Goal: Task Accomplishment & Management: Use online tool/utility

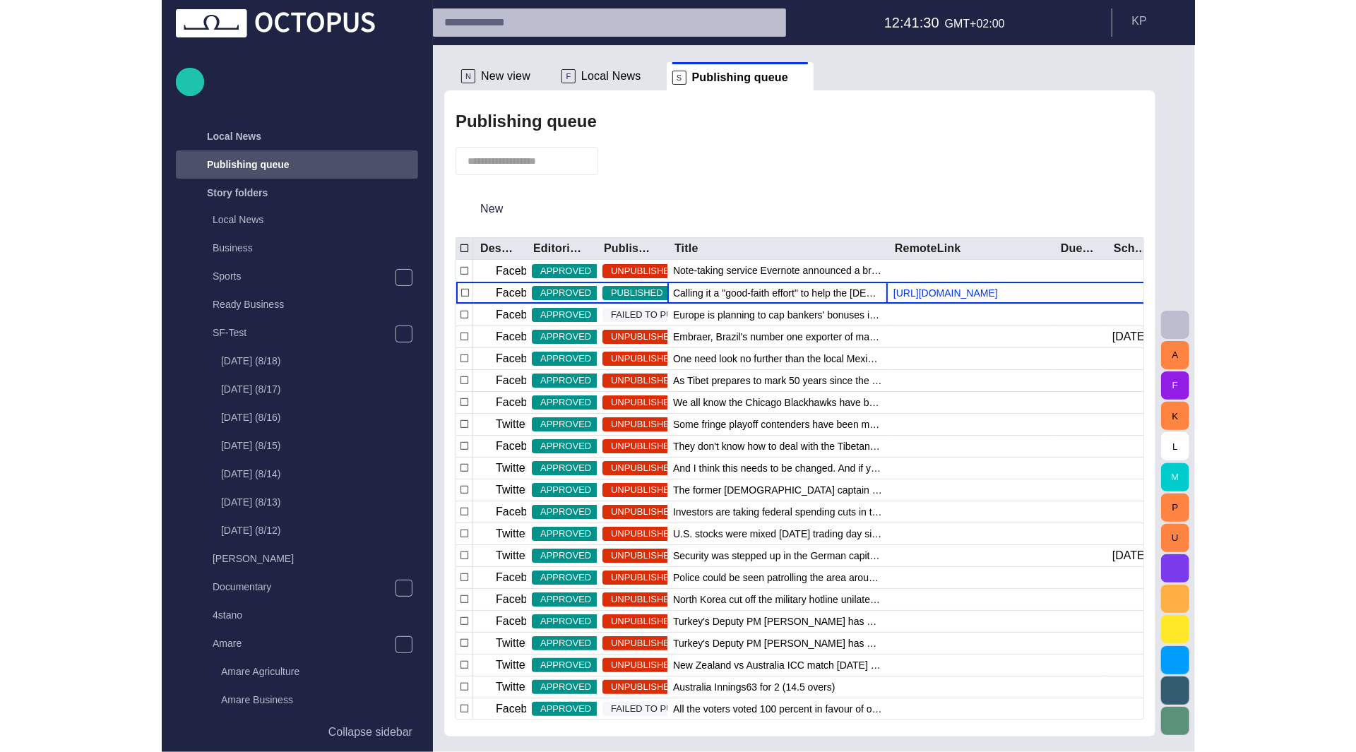
scroll to position [28, 0]
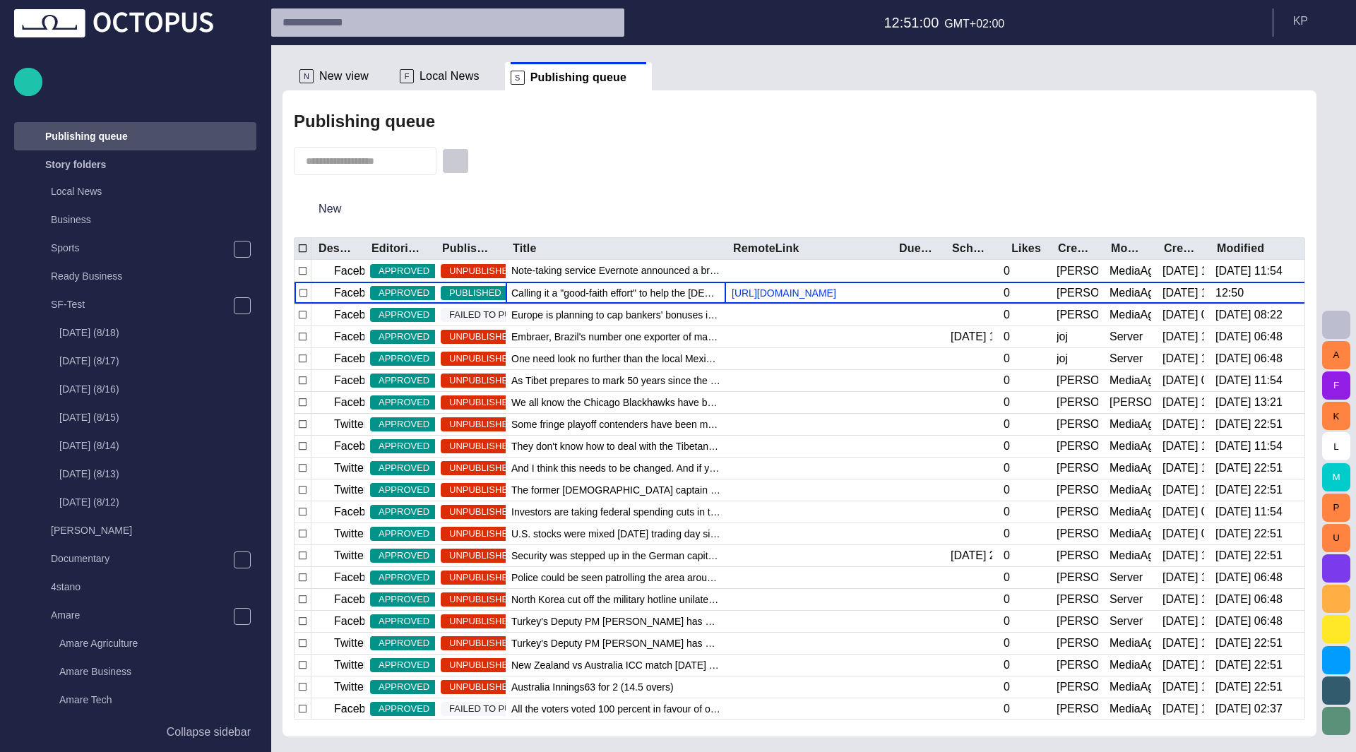
click at [461, 156] on span "button" at bounding box center [456, 161] width 14 height 14
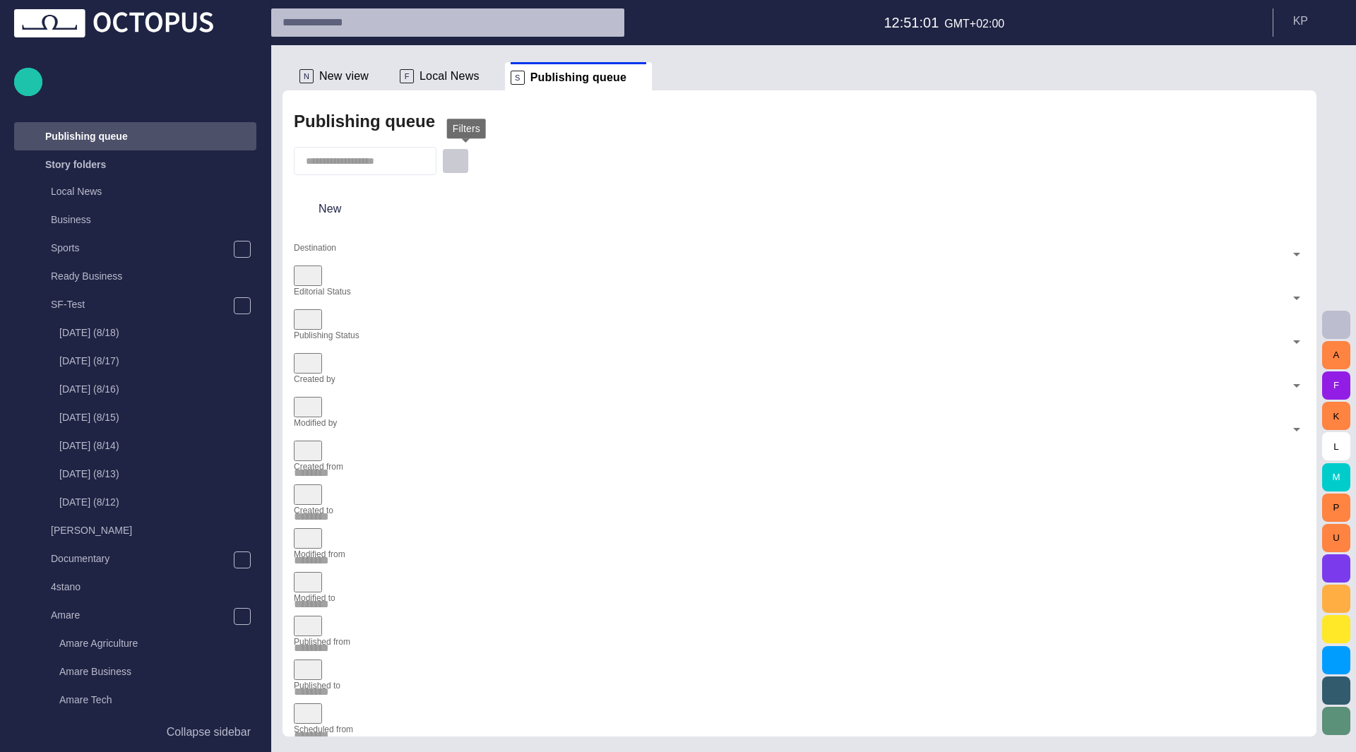
click at [461, 156] on span "button" at bounding box center [456, 161] width 14 height 14
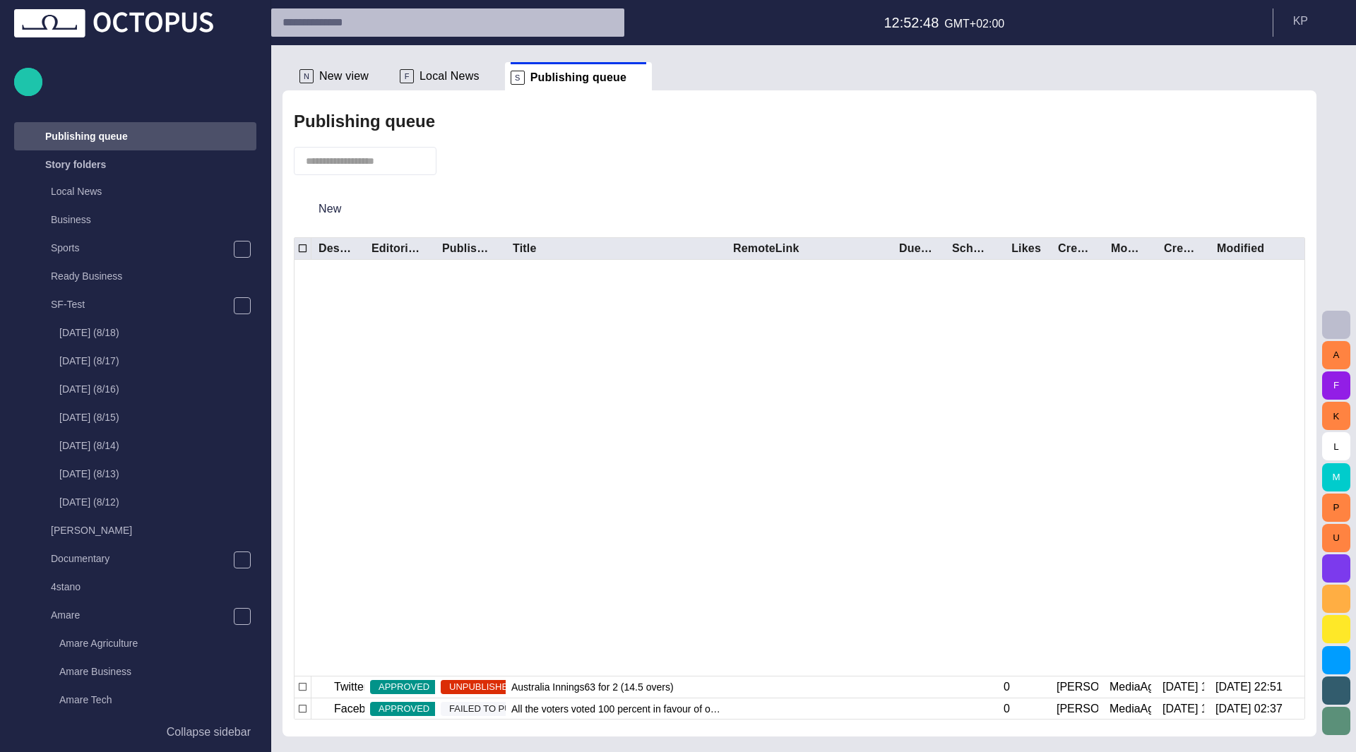
scroll to position [395, 0]
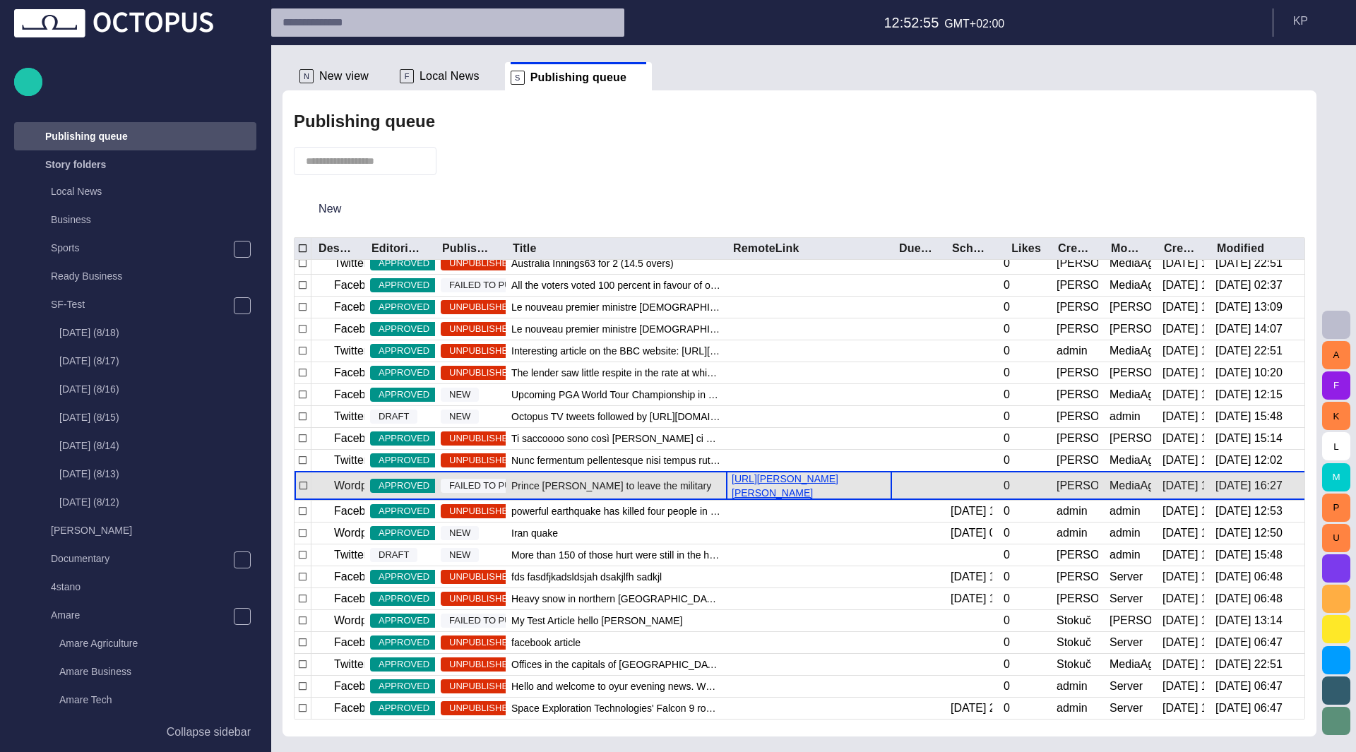
click at [836, 477] on link "http://margaret:9090/index.php/2016/03/23/prince-william-to-leave-the-military/" at bounding box center [809, 486] width 166 height 28
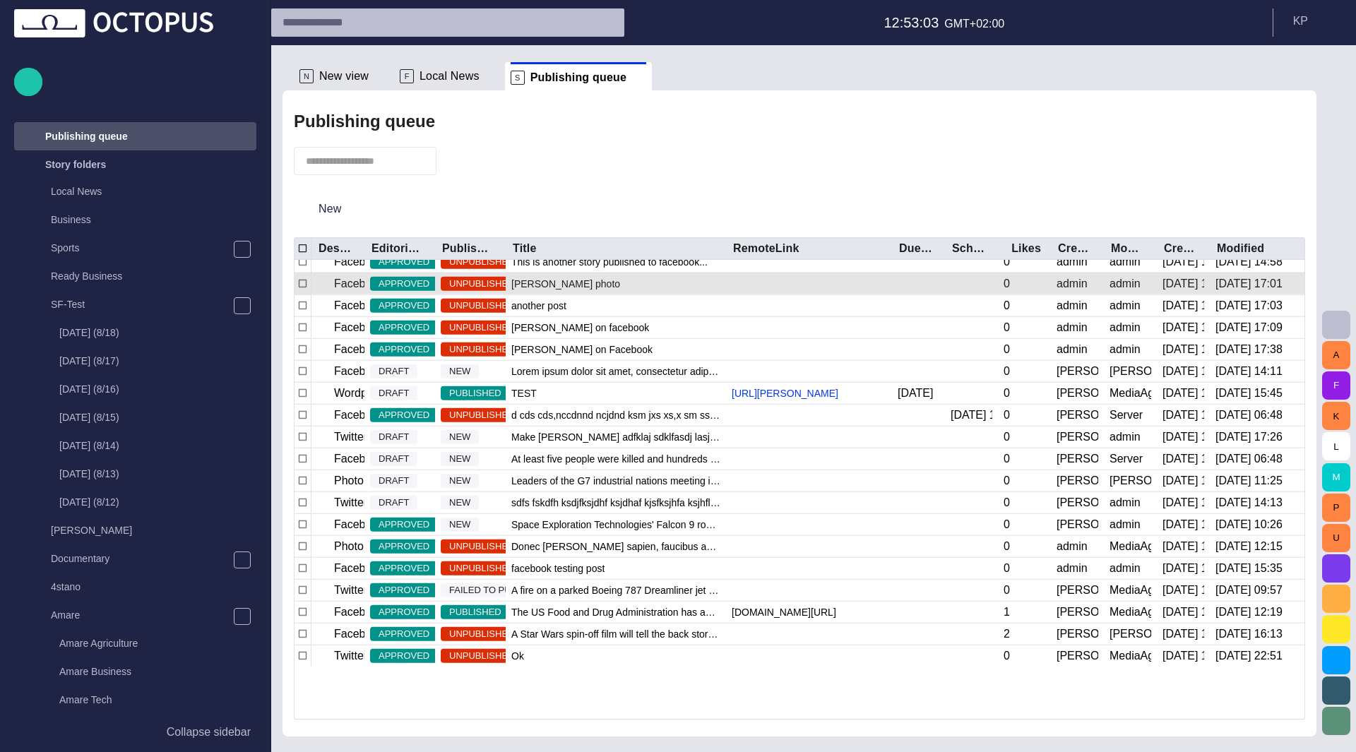
scroll to position [1383, 0]
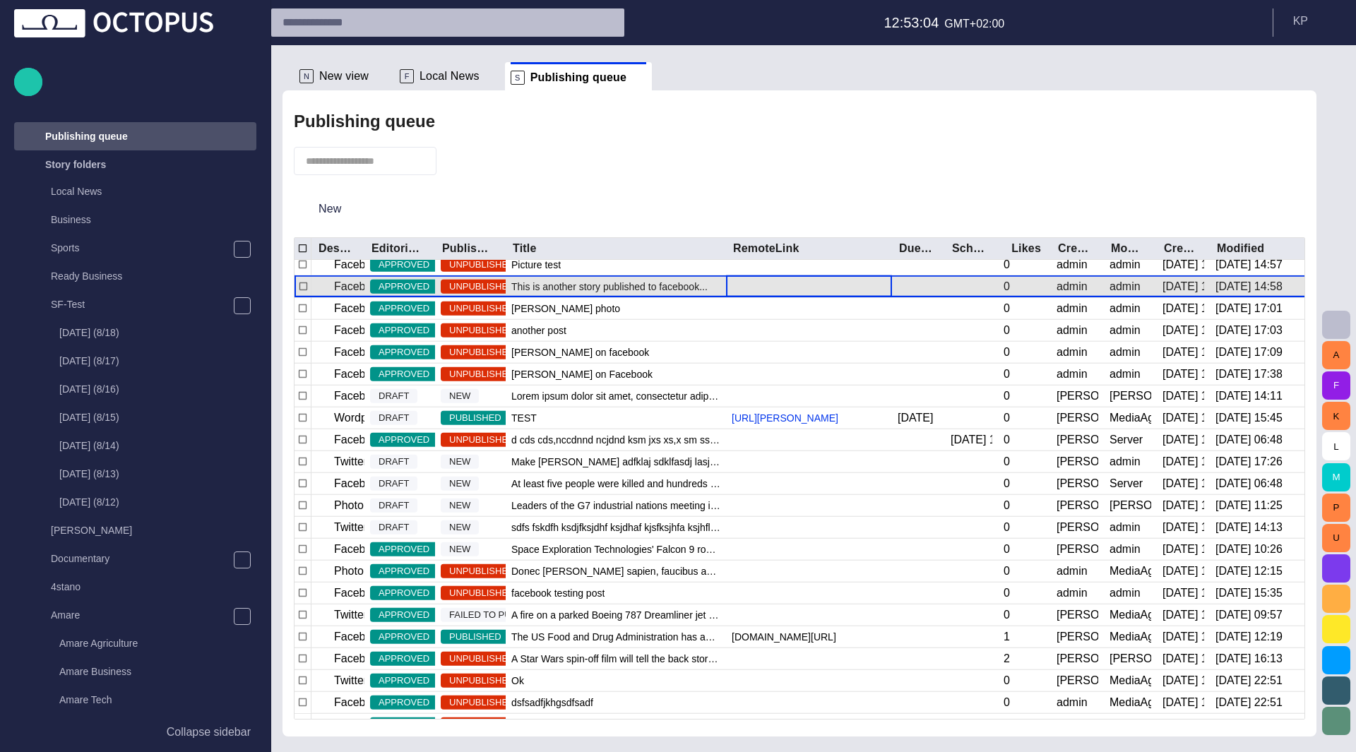
click at [774, 288] on div at bounding box center [809, 287] width 166 height 22
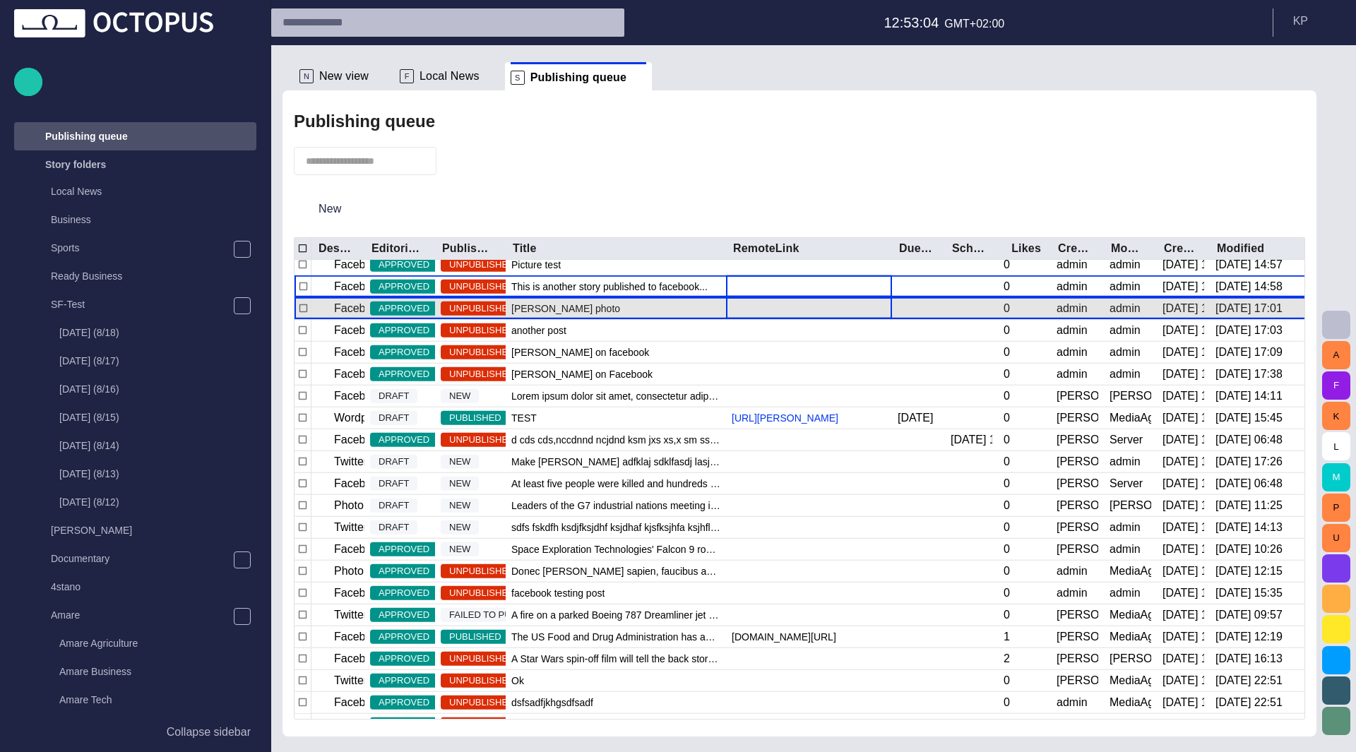
click at [777, 312] on div at bounding box center [809, 308] width 166 height 22
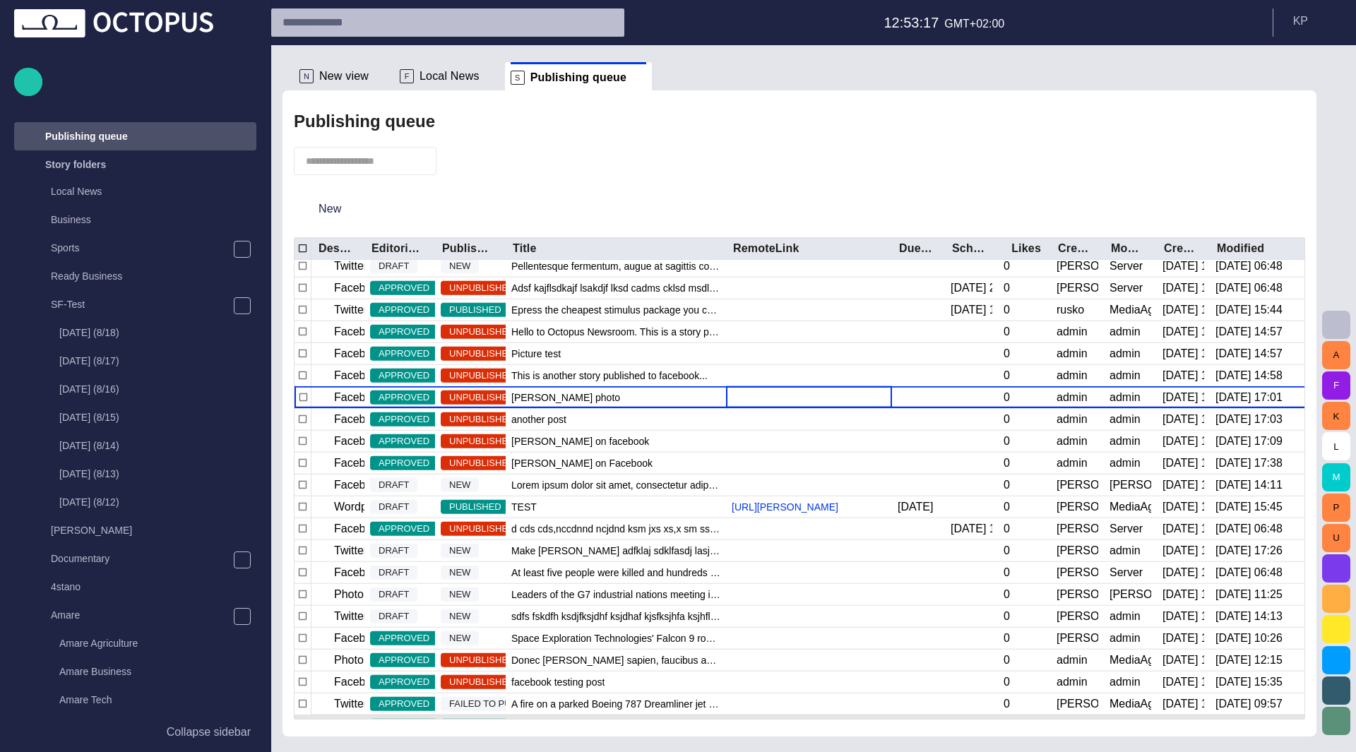
scroll to position [0, 0]
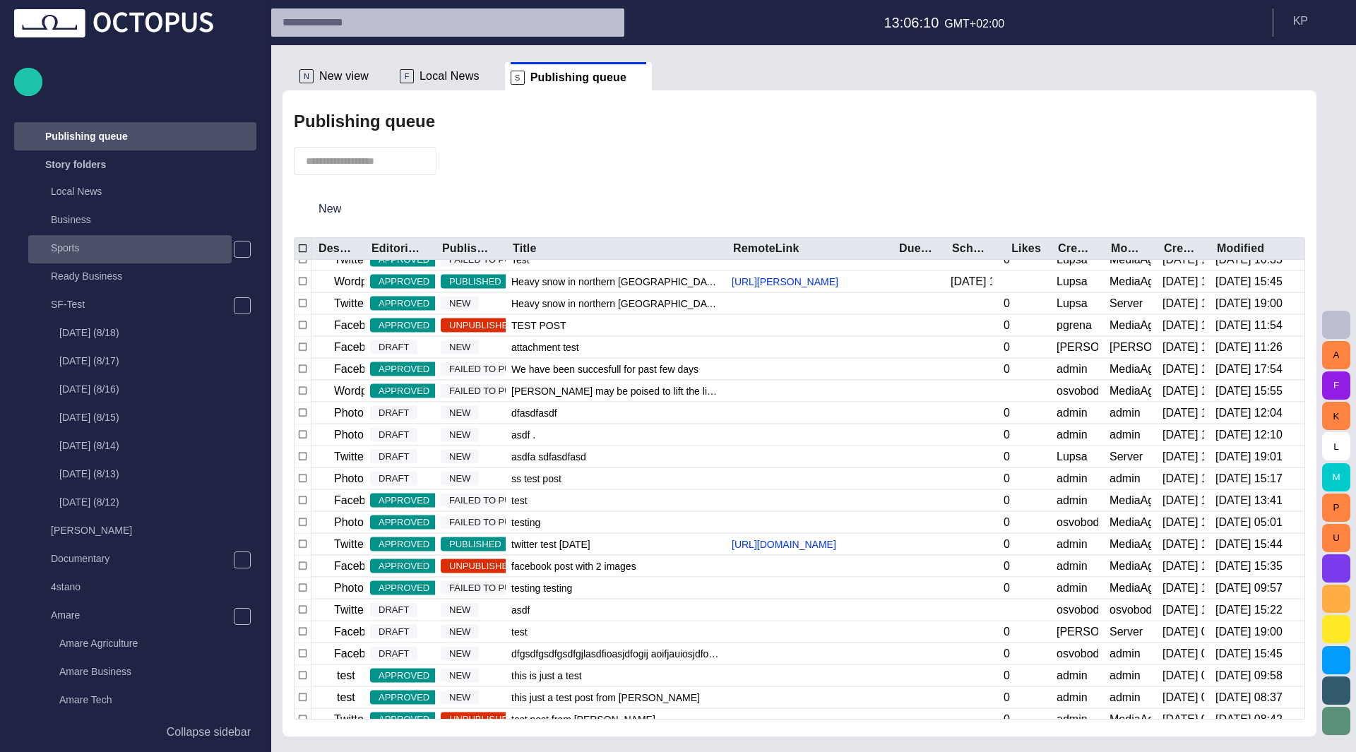
click at [71, 249] on p "Sports" at bounding box center [141, 248] width 181 height 14
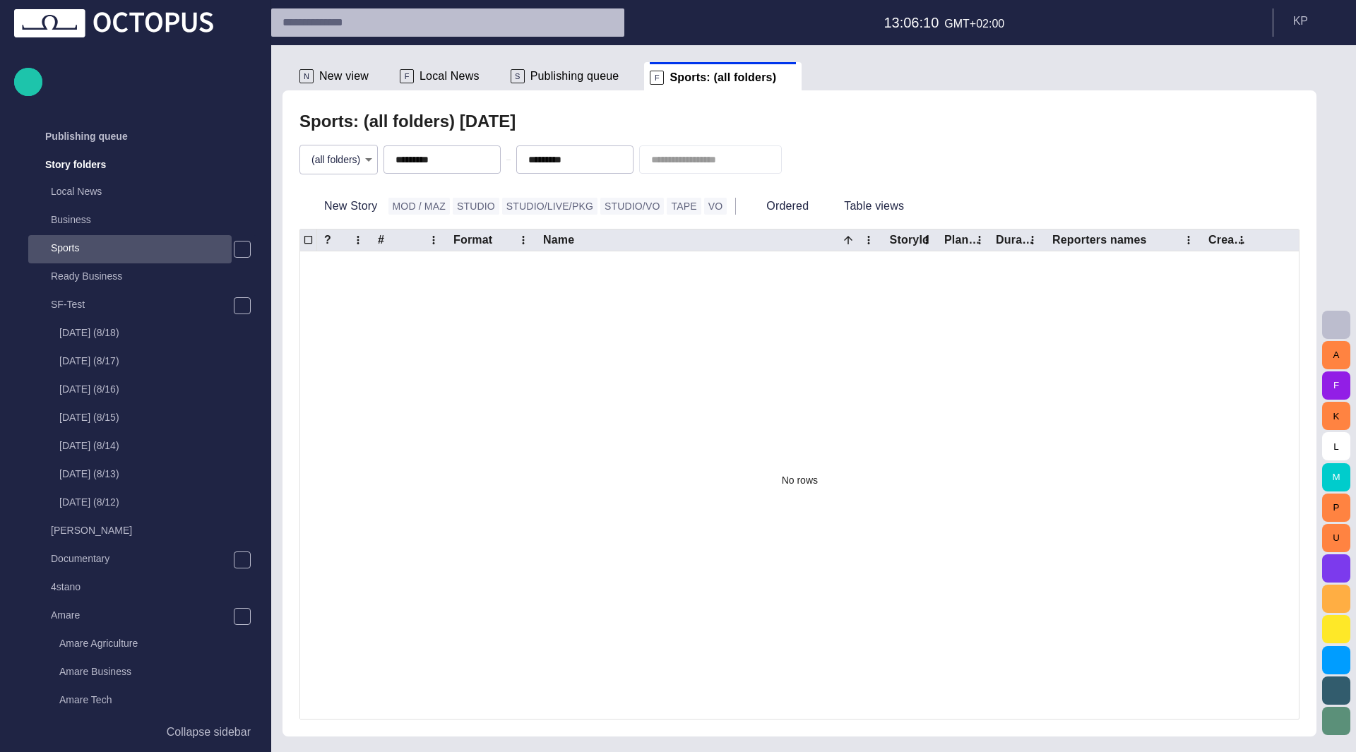
scroll to position [57, 0]
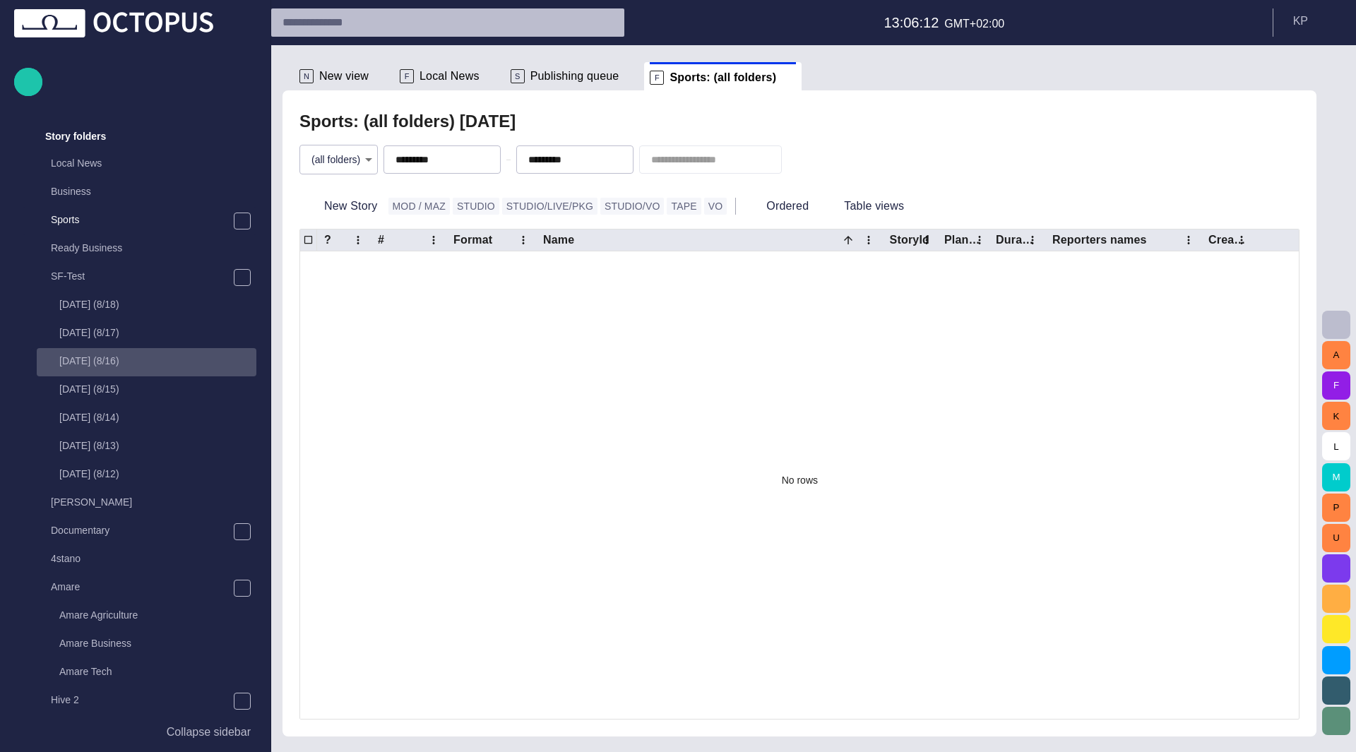
click at [82, 361] on p "[DATE] (8/16)" at bounding box center [157, 361] width 197 height 14
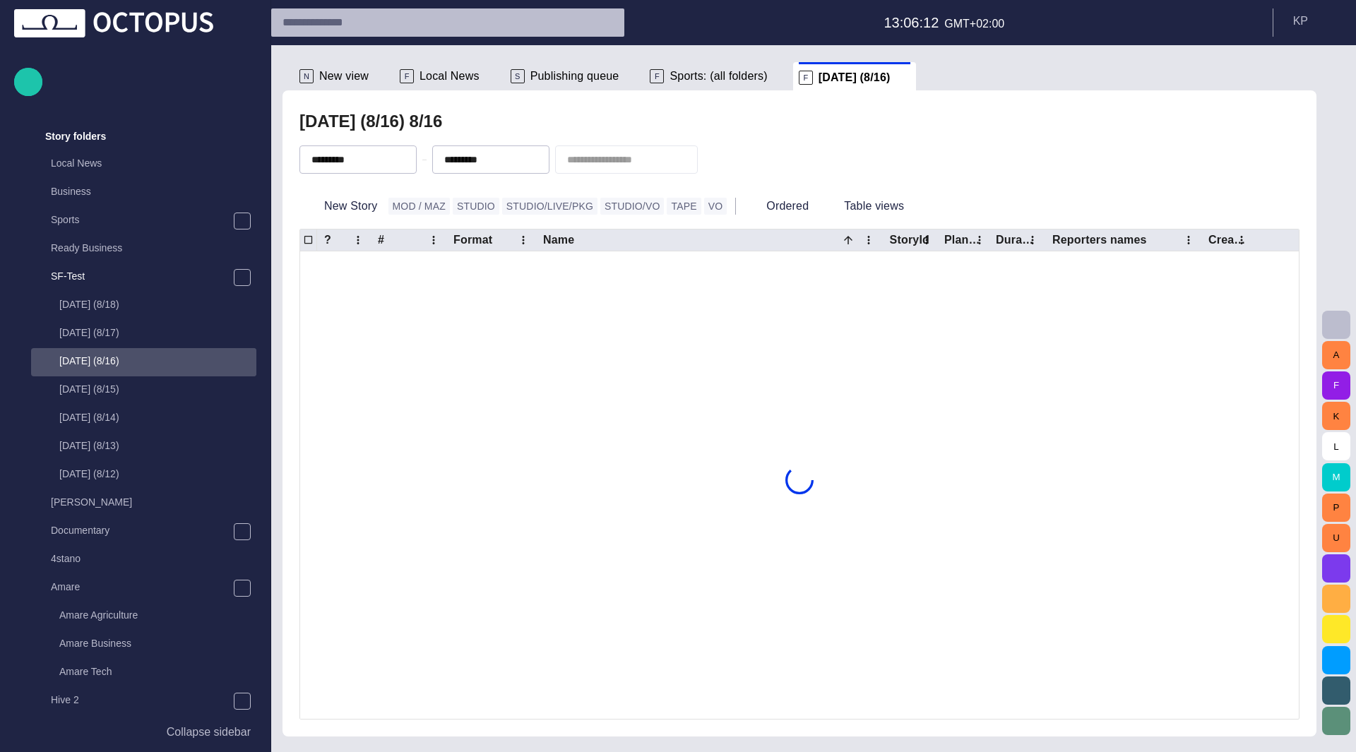
scroll to position [198, 0]
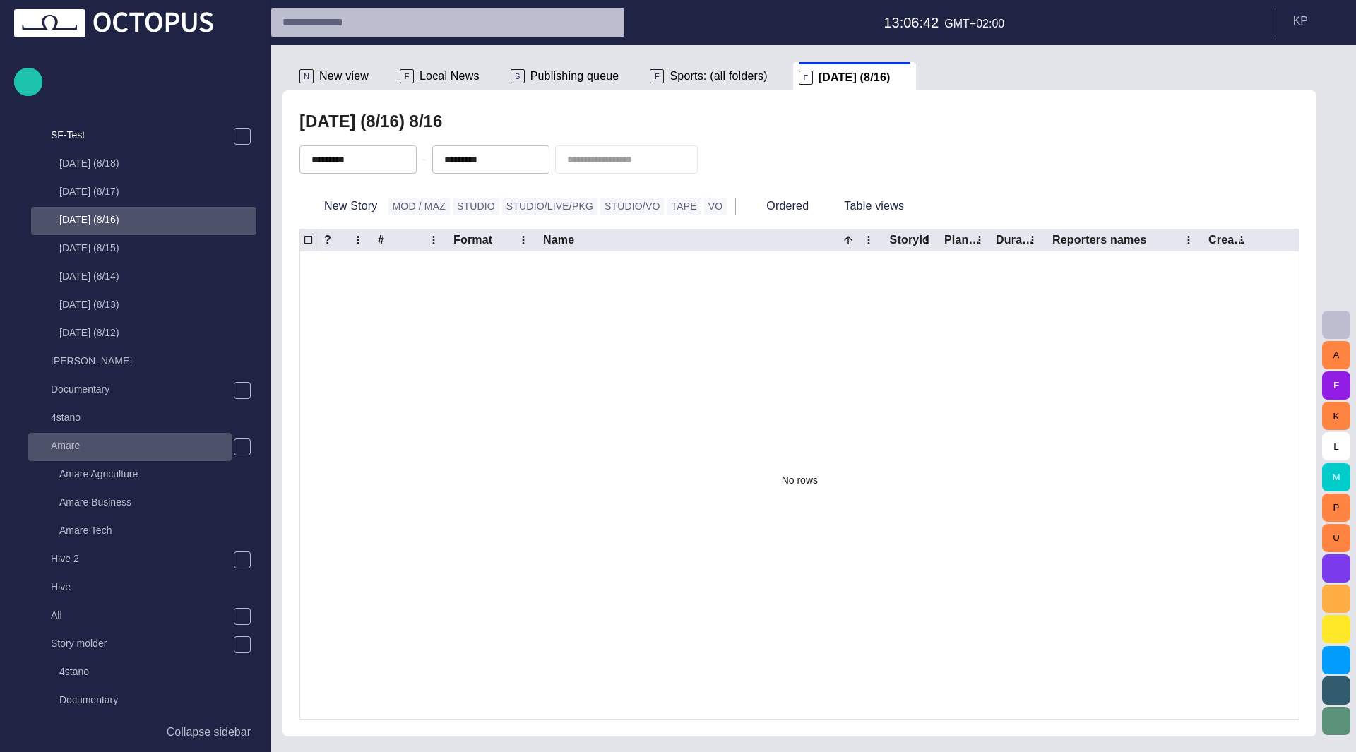
click at [77, 449] on p "Amare" at bounding box center [141, 446] width 181 height 14
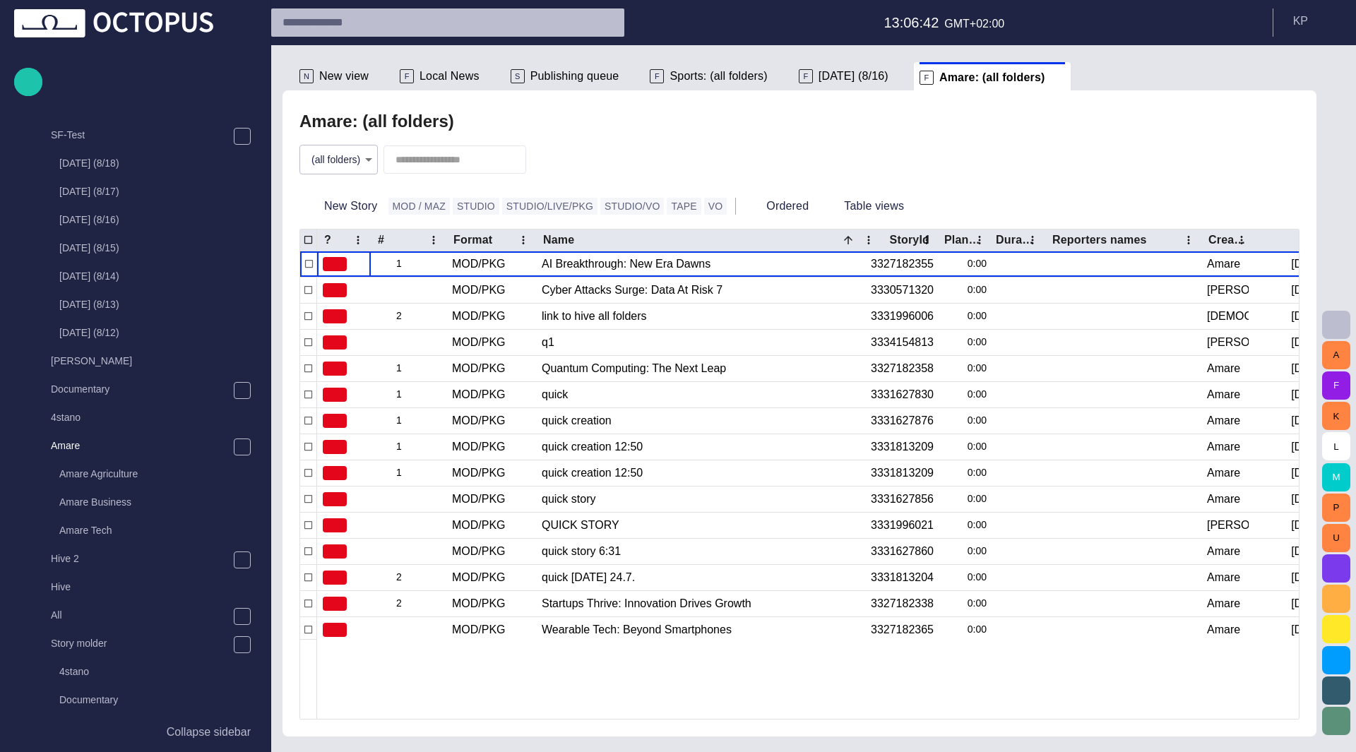
scroll to position [509, 0]
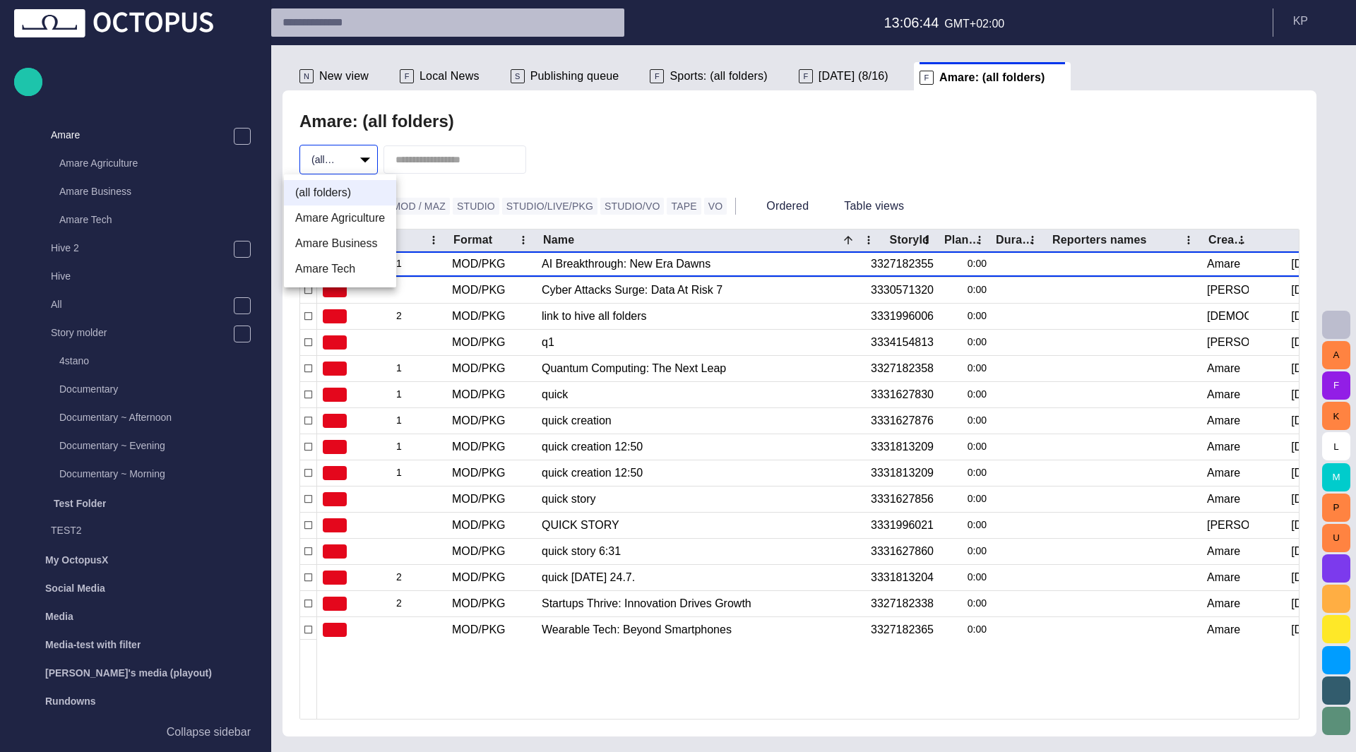
click at [341, 168] on body "Story Rundown Local News Publishing queue Story folders Local News Business Spo…" at bounding box center [678, 376] width 1356 height 752
click at [336, 244] on li "Amare Business" at bounding box center [340, 243] width 112 height 25
type input "**********"
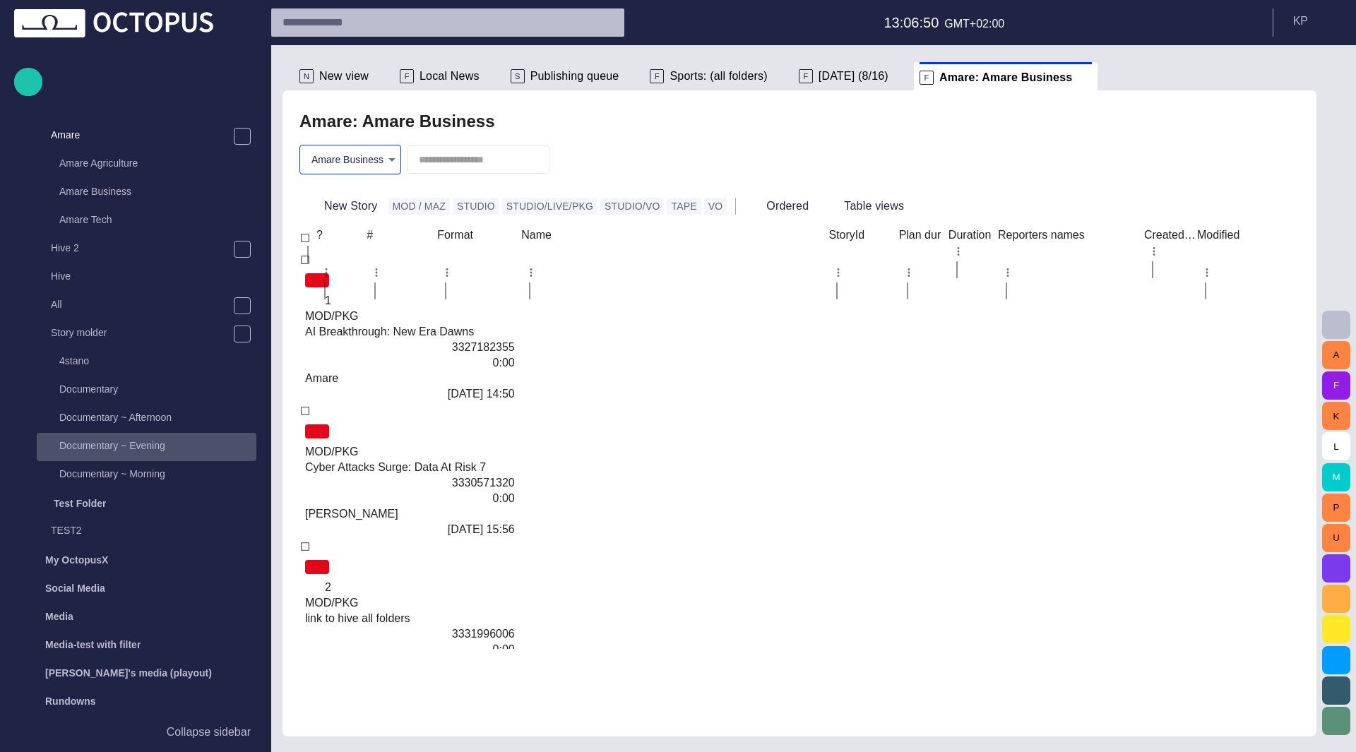
click at [97, 453] on p "Documentary ~ Evening" at bounding box center [157, 446] width 197 height 14
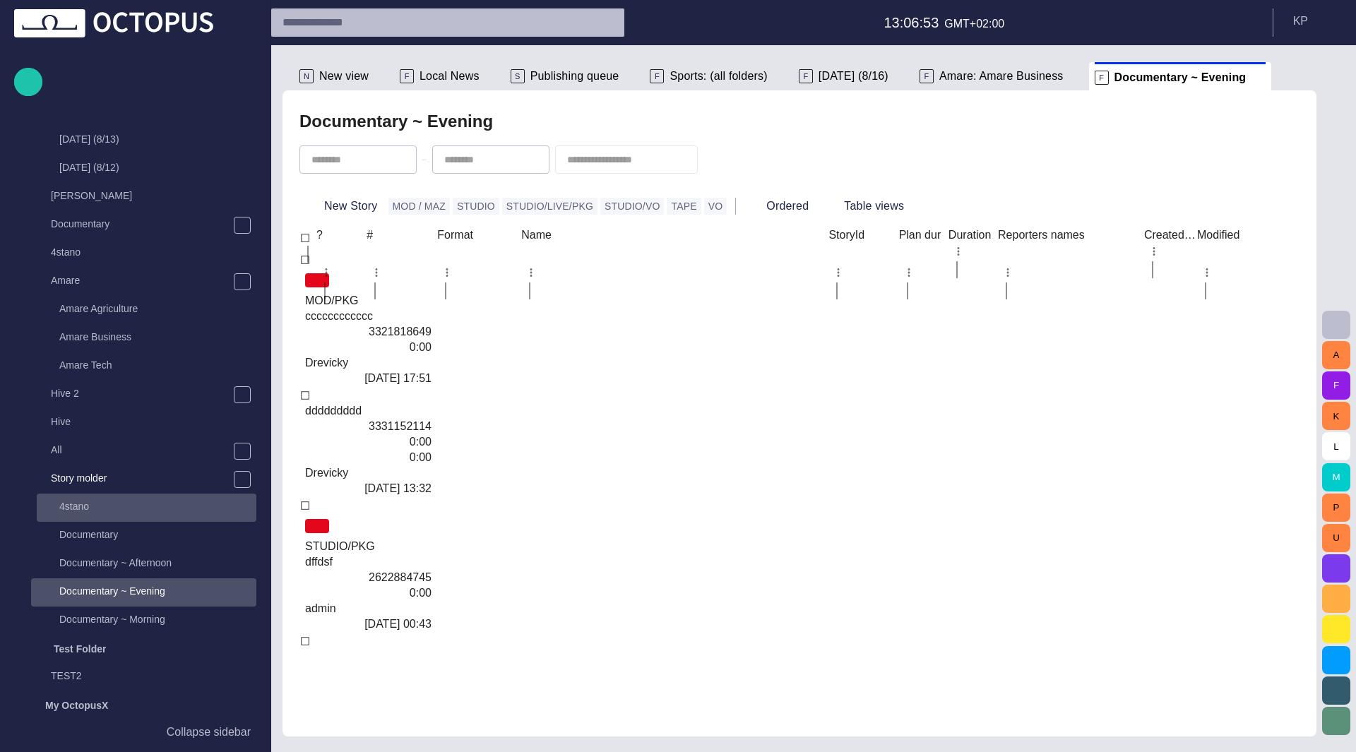
scroll to position [353, 0]
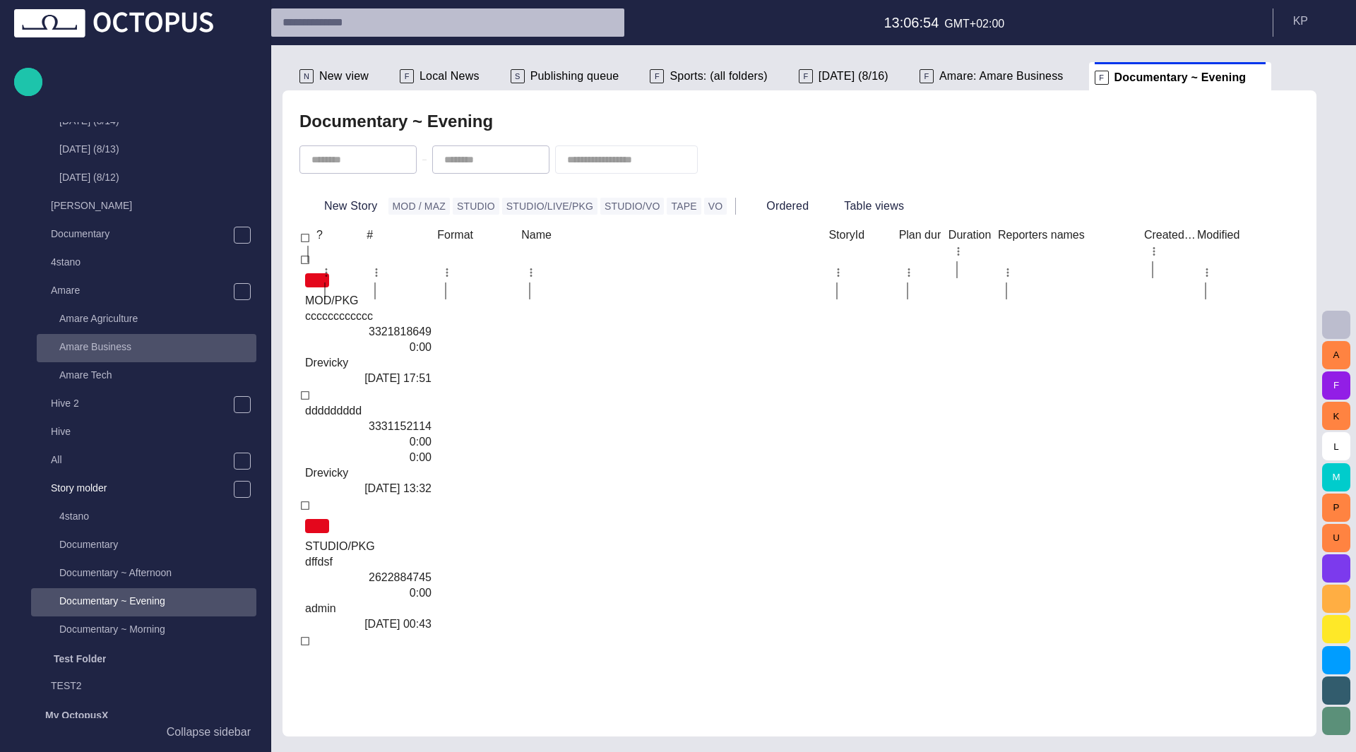
click at [114, 350] on p "Amare Business" at bounding box center [157, 347] width 197 height 14
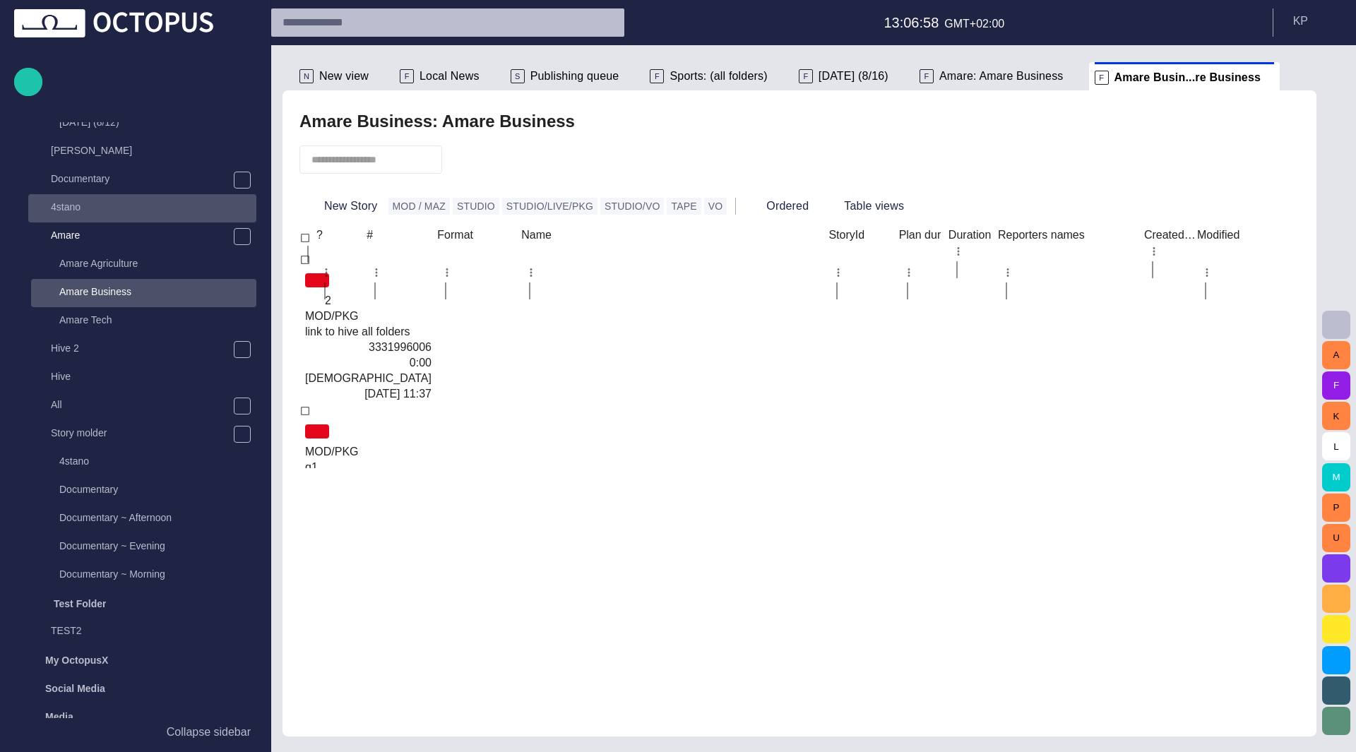
scroll to position [367, 0]
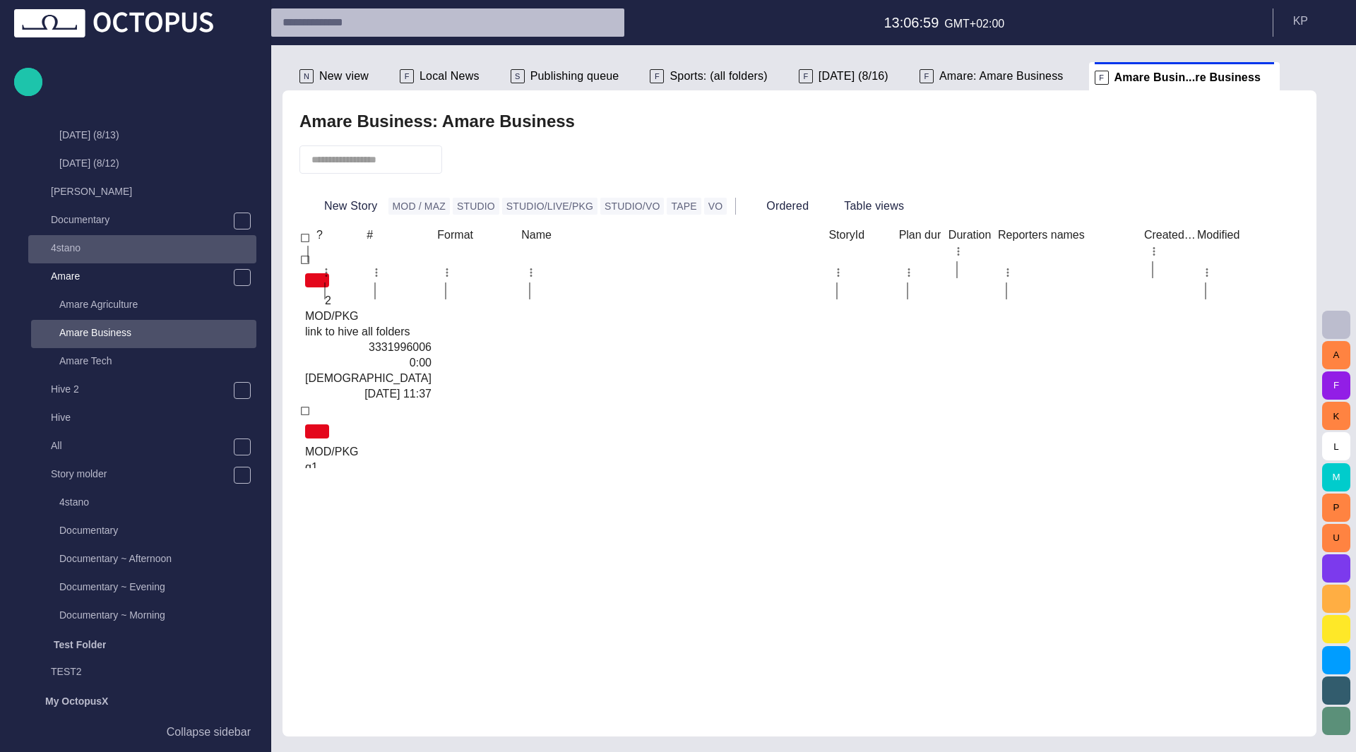
click at [103, 242] on p "4stano" at bounding box center [154, 248] width 206 height 14
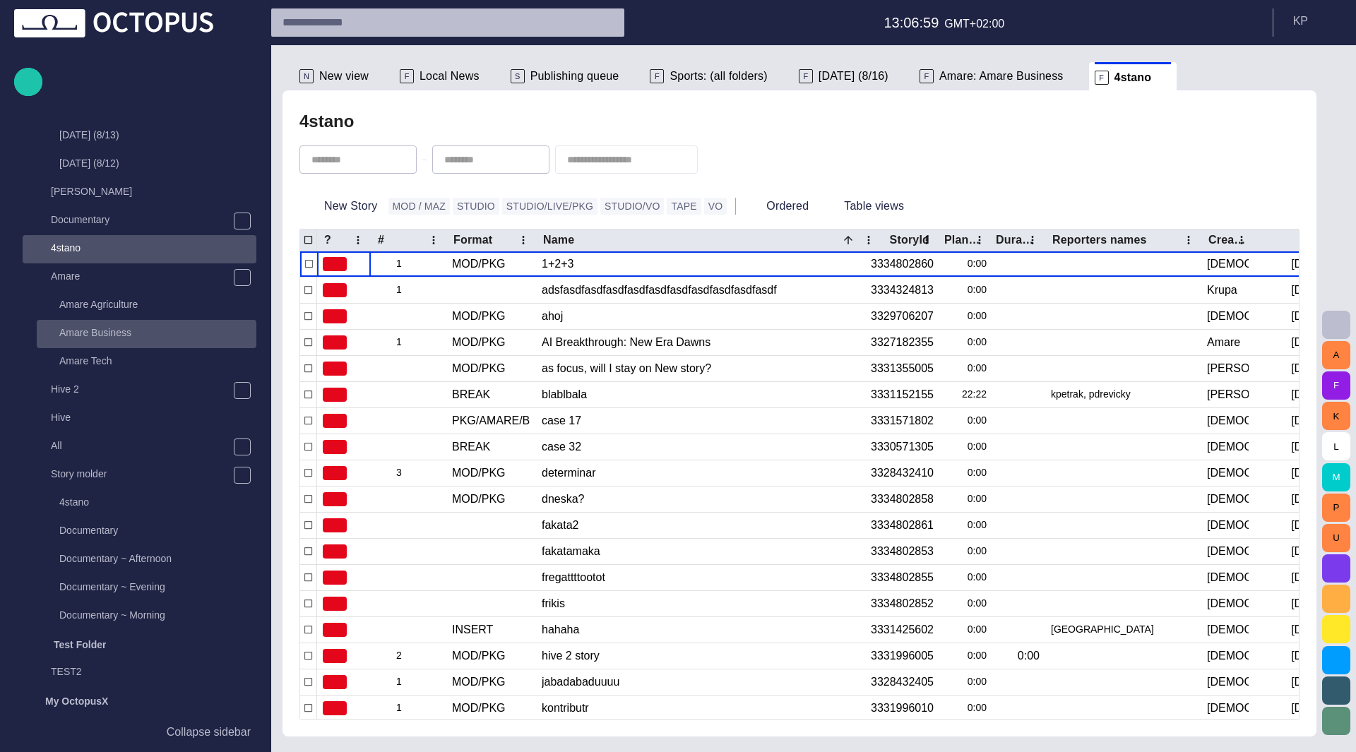
scroll to position [480, 0]
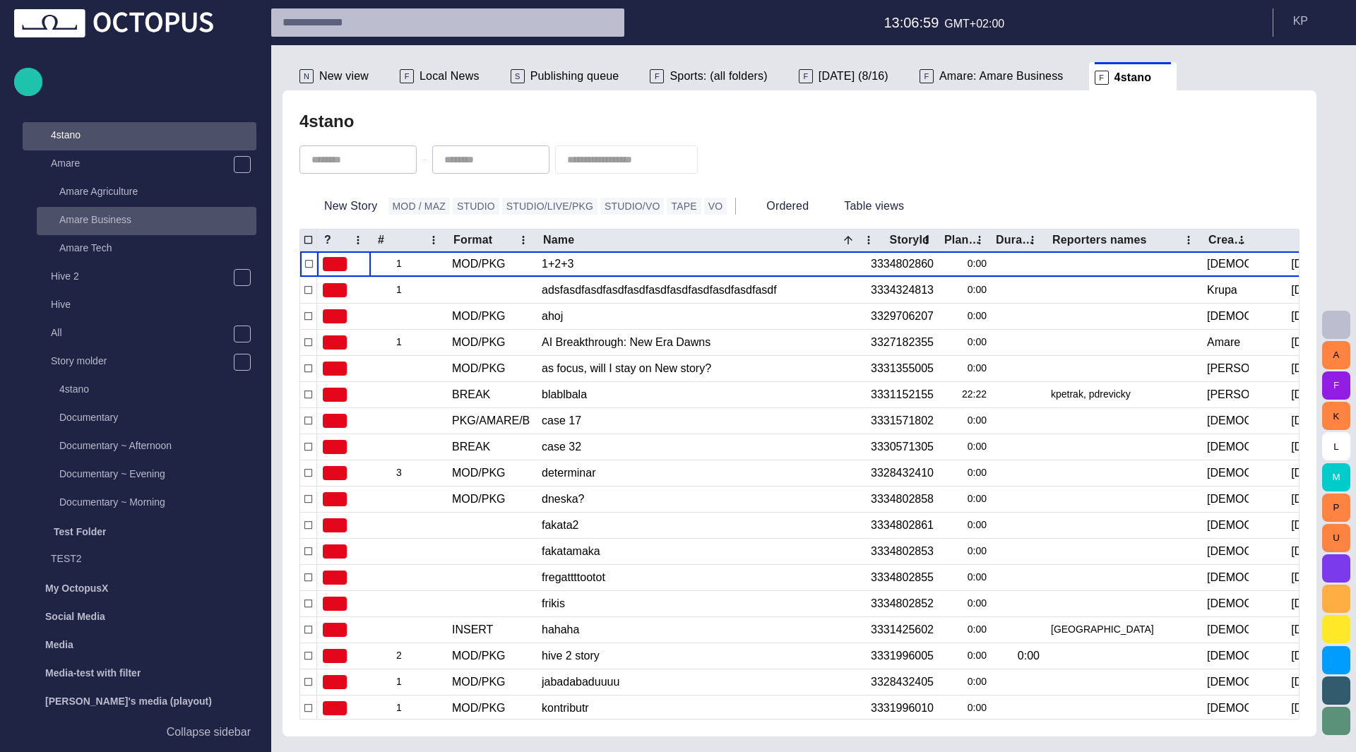
click at [99, 227] on div "Amare Business" at bounding box center [148, 220] width 217 height 20
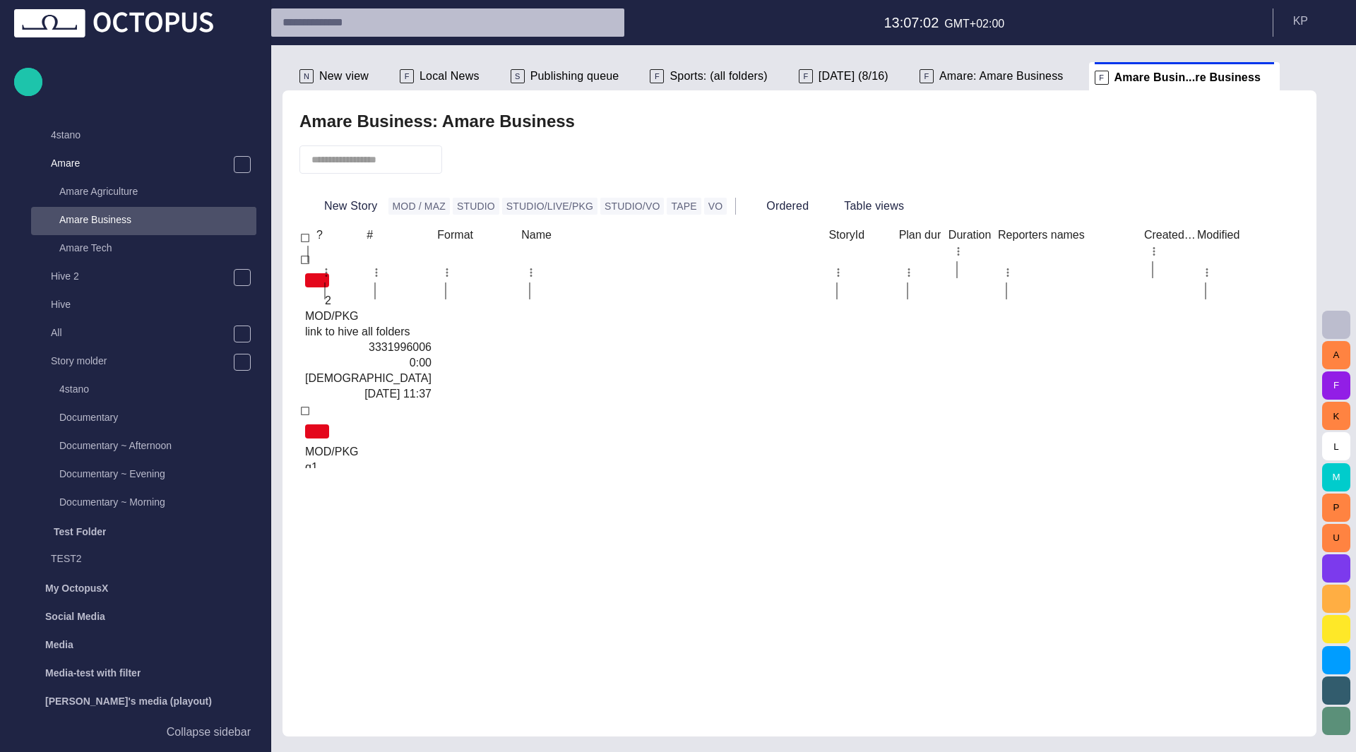
scroll to position [509, 0]
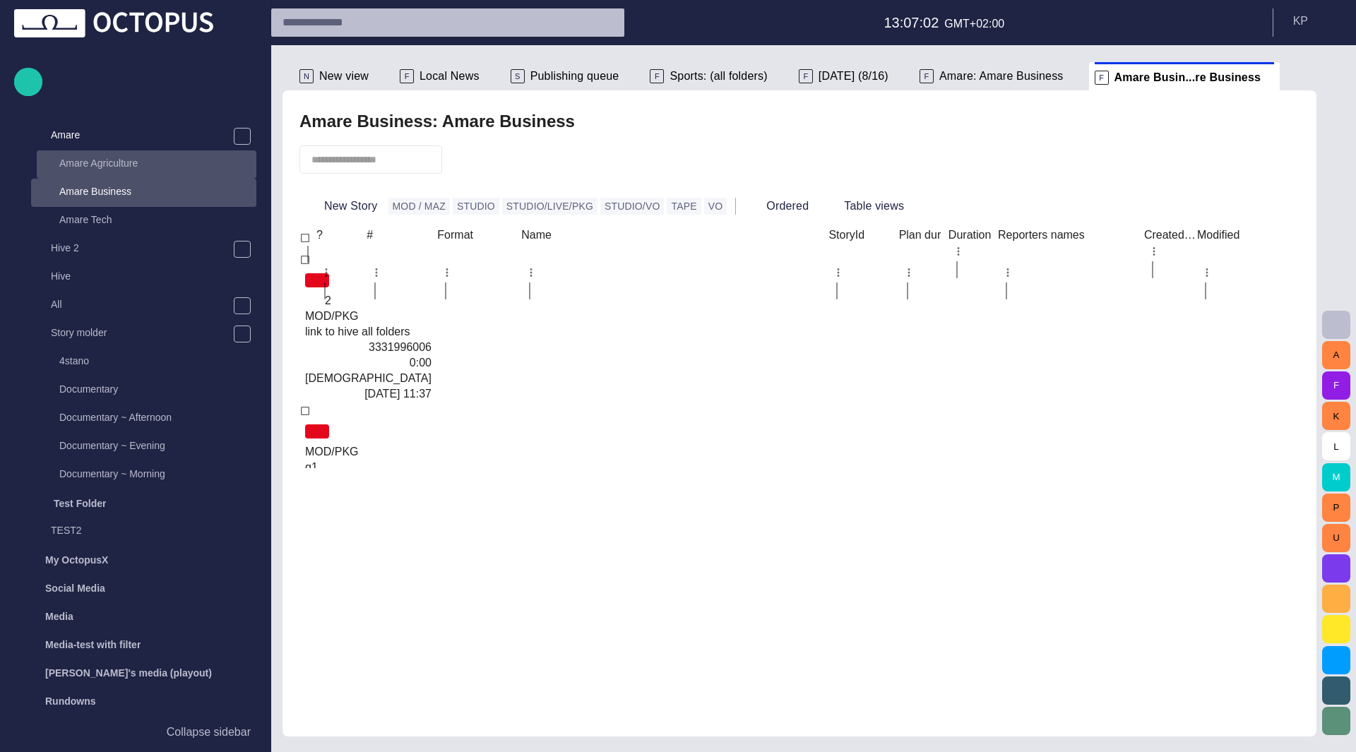
click at [92, 167] on p "Amare Agriculture" at bounding box center [157, 163] width 197 height 14
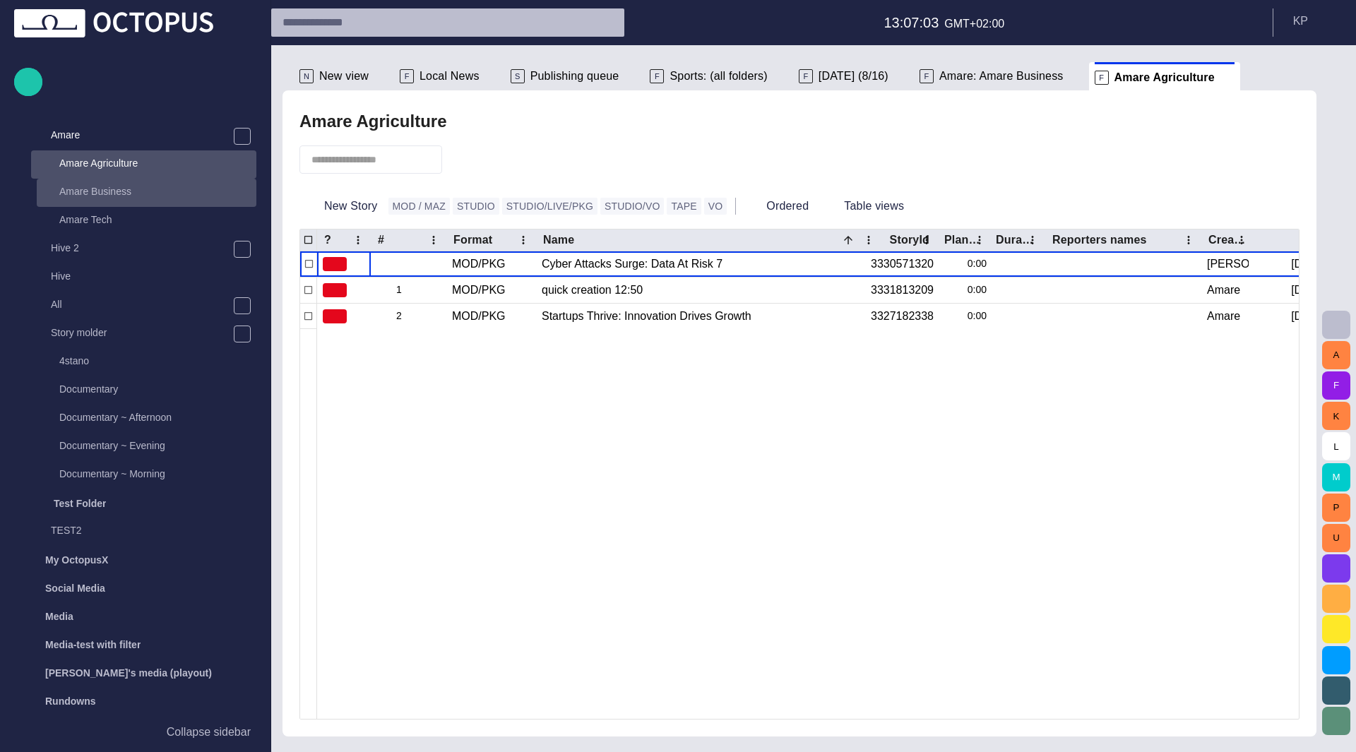
scroll to position [537, 0]
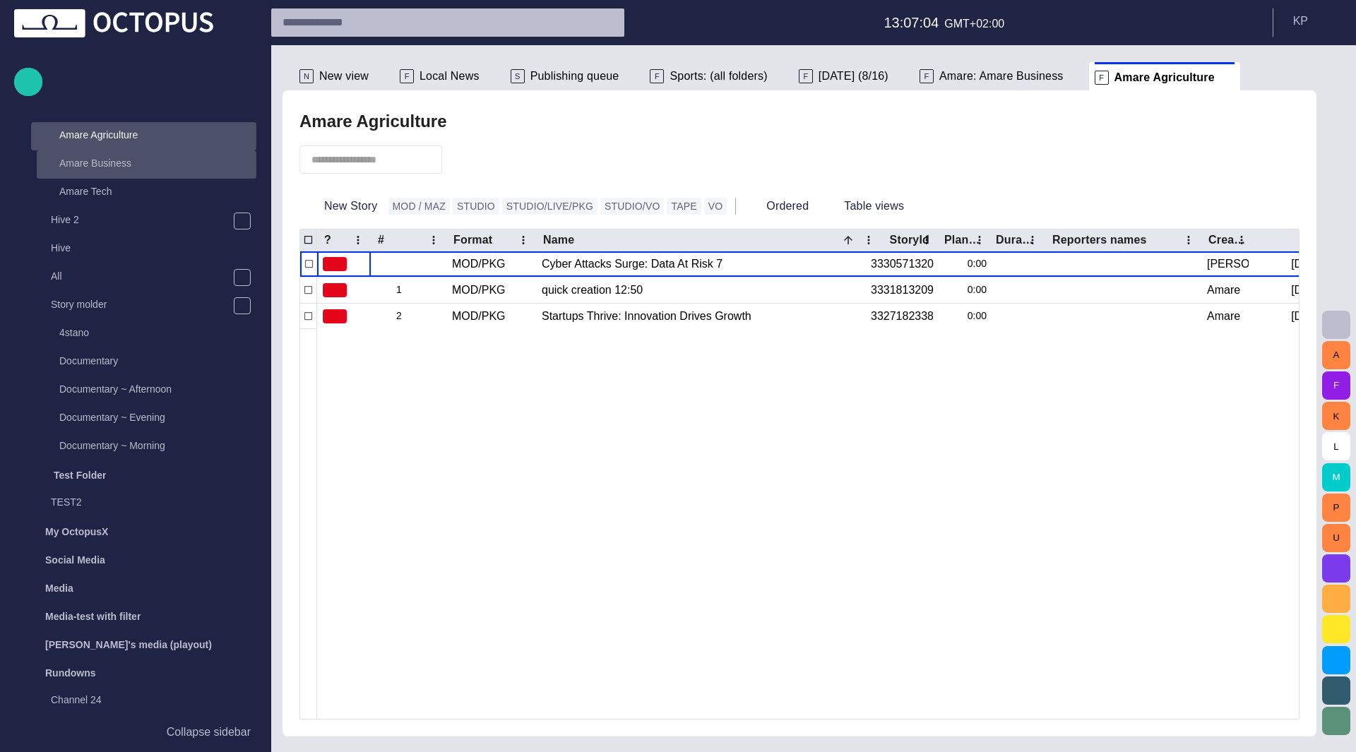
click at [95, 165] on p "Amare Business" at bounding box center [157, 163] width 197 height 14
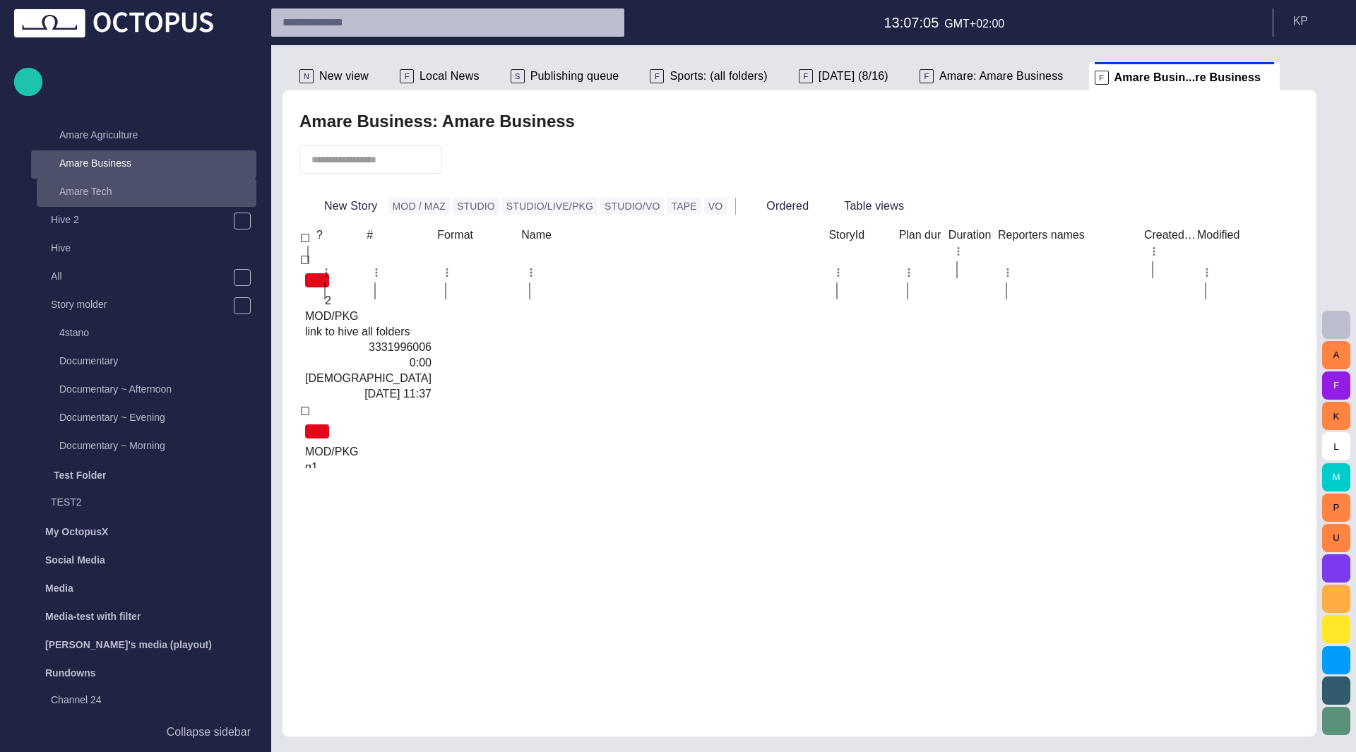
scroll to position [565, 0]
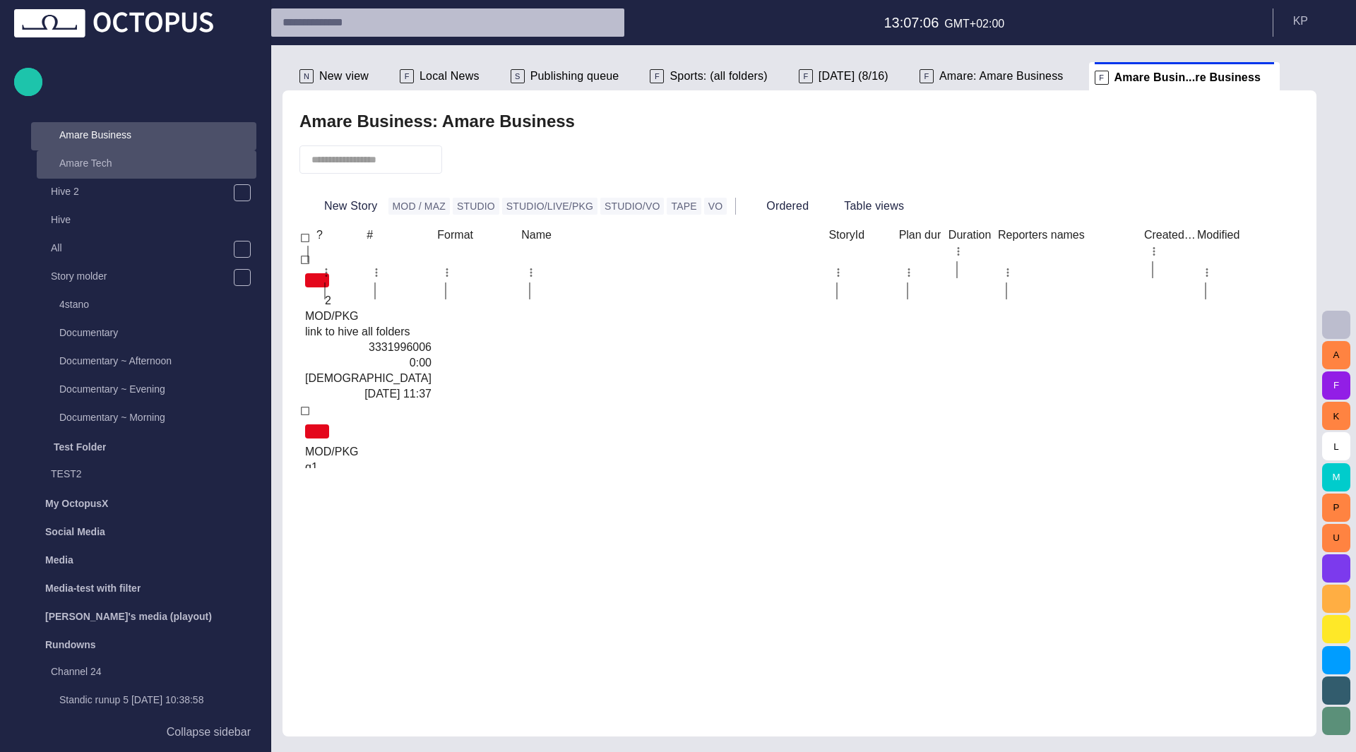
click at [71, 174] on div "Amare Tech" at bounding box center [147, 164] width 220 height 28
click at [92, 164] on p "Amare Tech" at bounding box center [157, 163] width 197 height 14
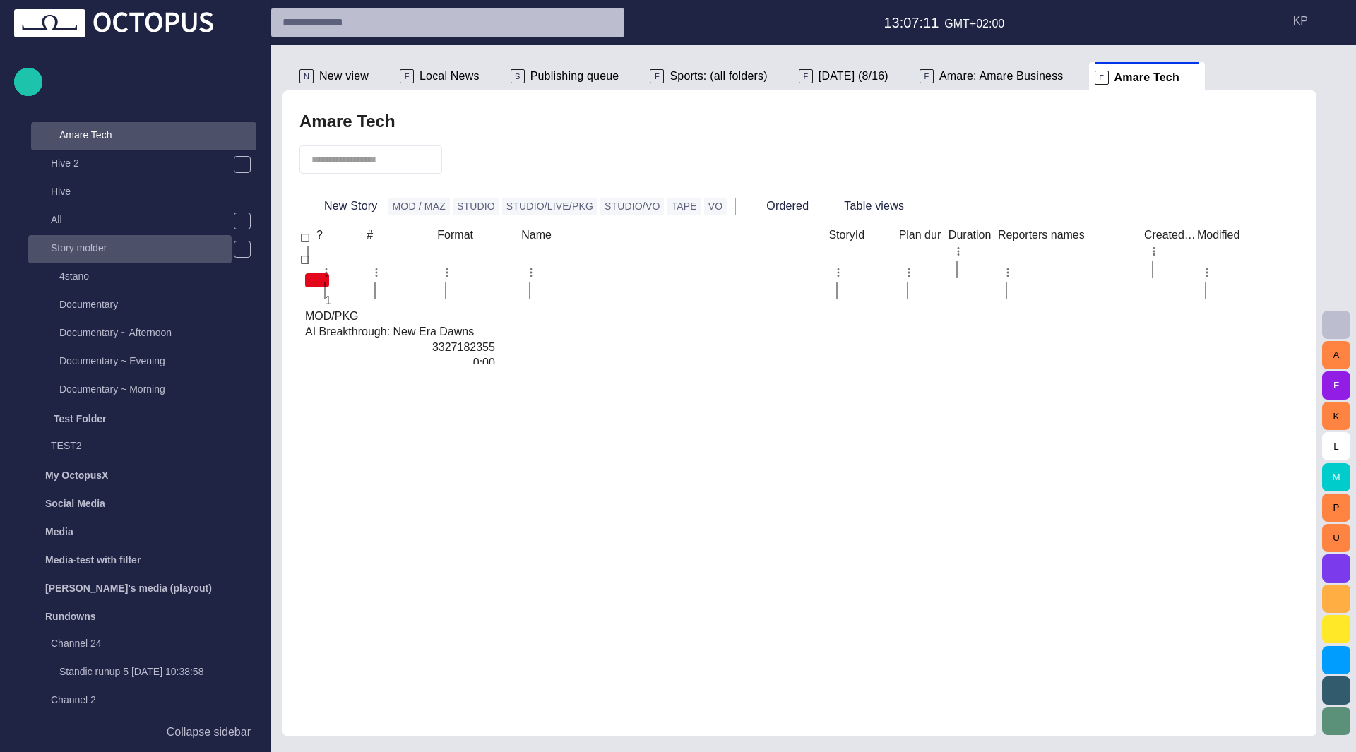
scroll to position [311, 0]
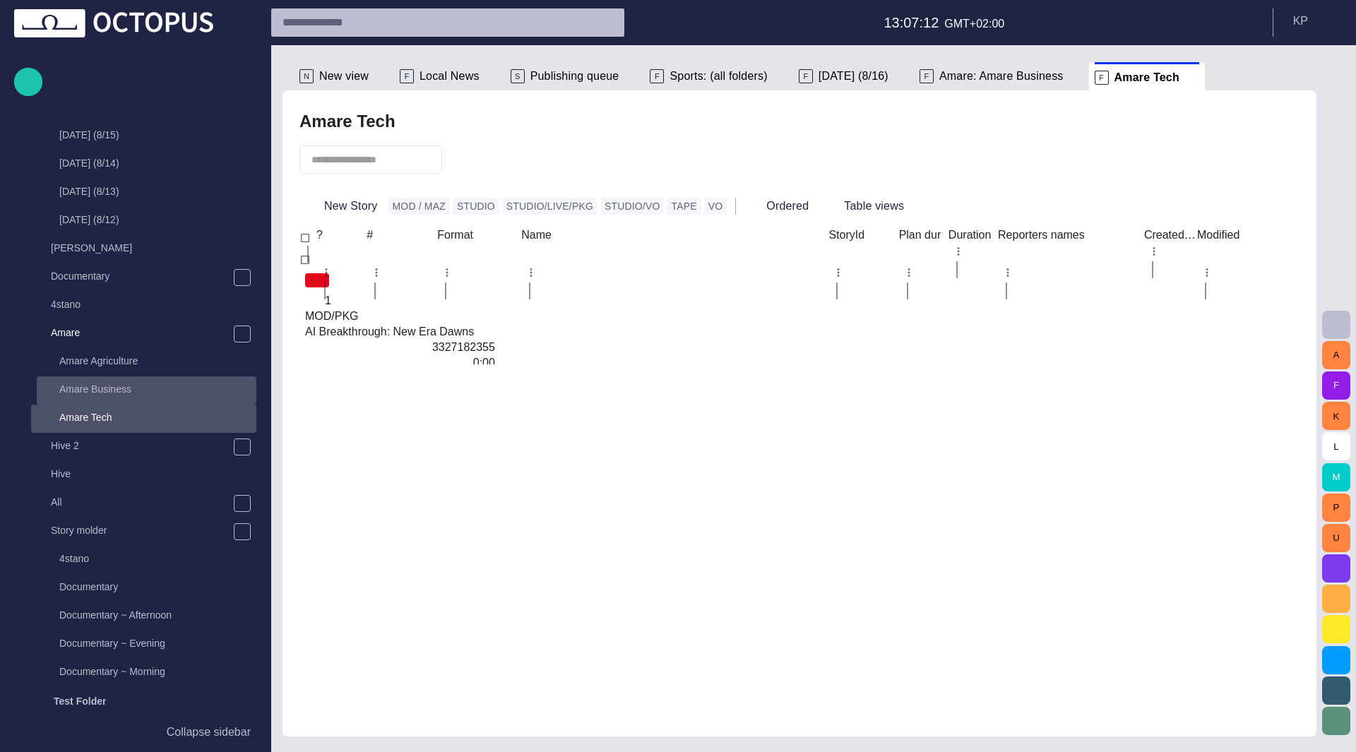
click at [109, 389] on p "Amare Business" at bounding box center [157, 389] width 197 height 14
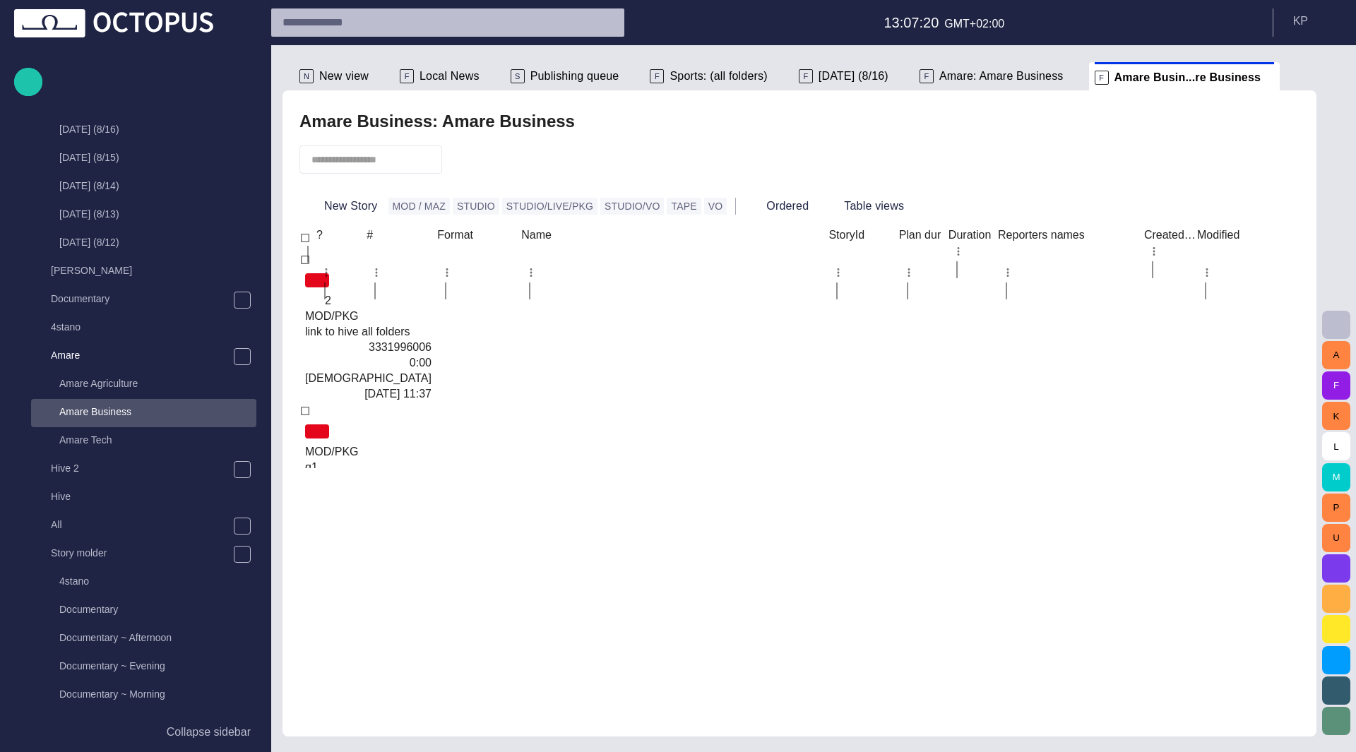
scroll to position [283, 0]
click at [1033, 78] on span "button" at bounding box center [1302, 76] width 17 height 17
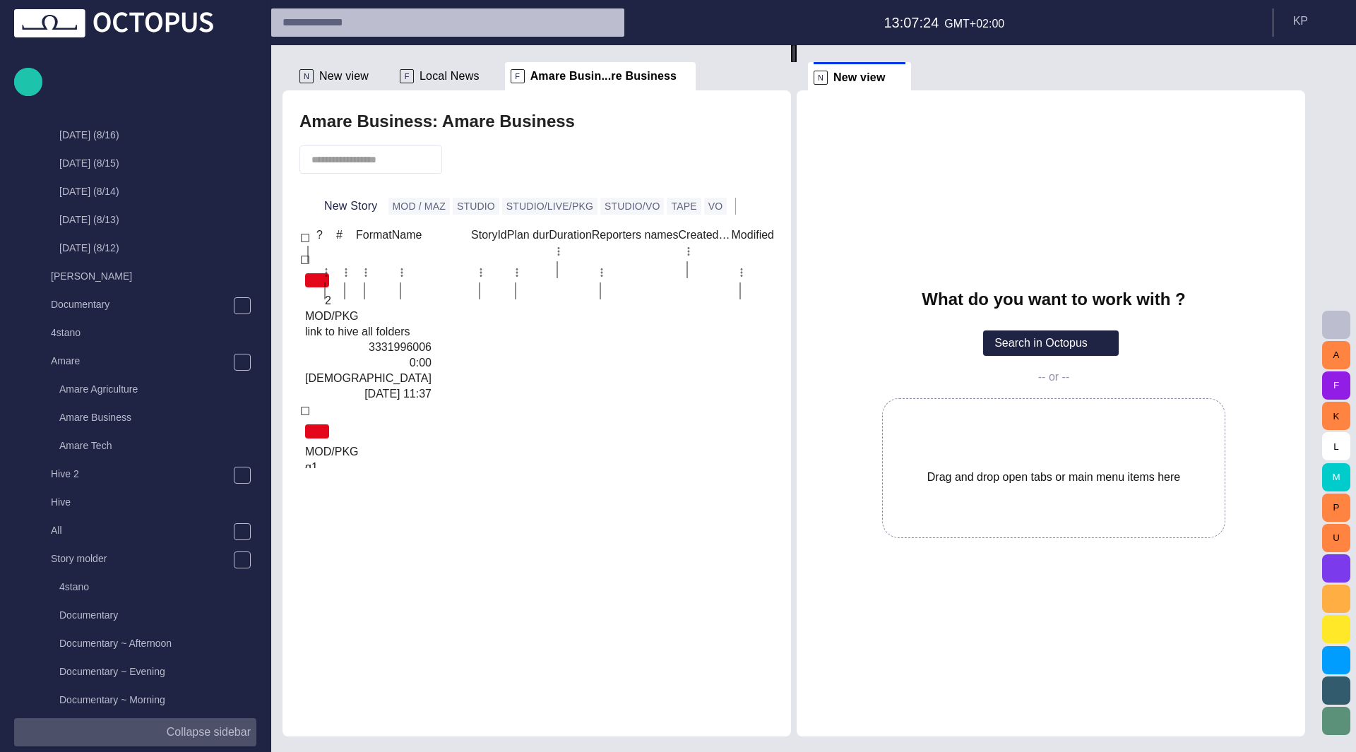
click at [215, 727] on p "Collapse sidebar" at bounding box center [209, 732] width 84 height 17
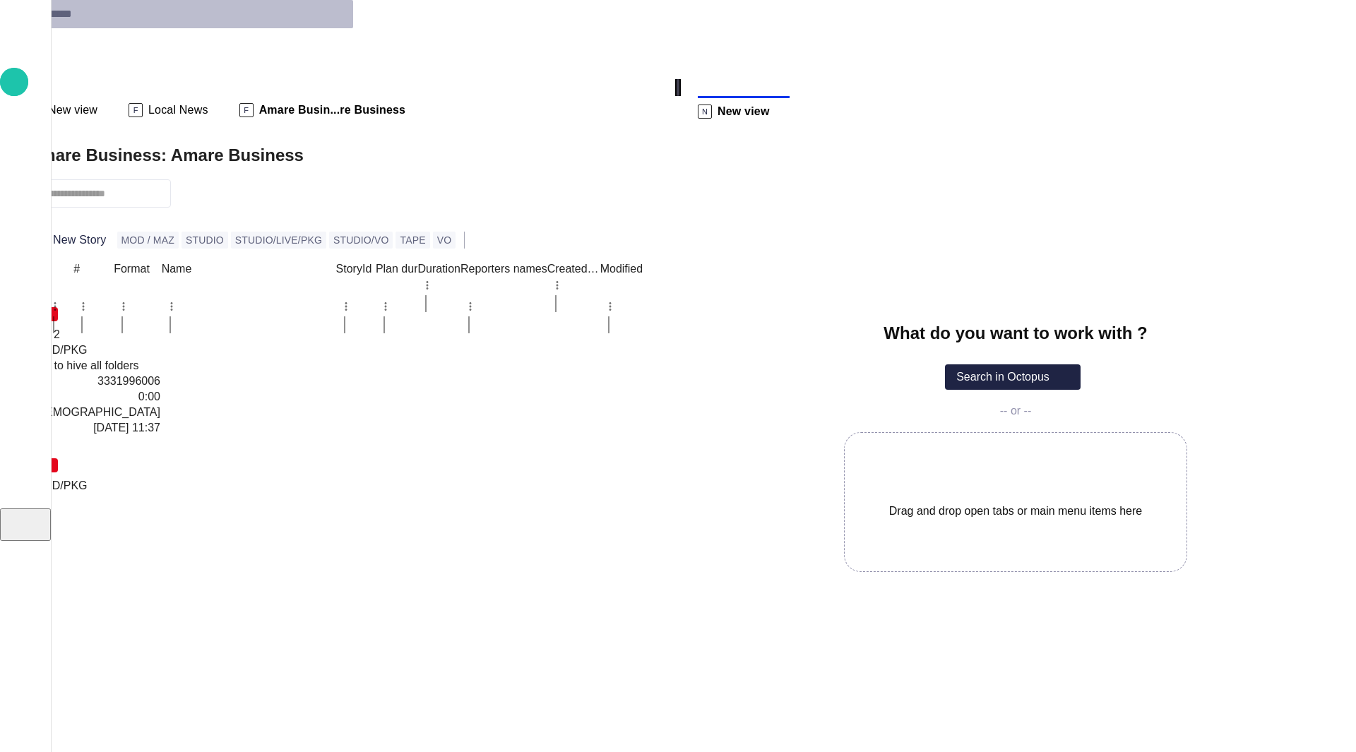
scroll to position [0, 0]
click at [636, 105] on button "button" at bounding box center [641, 110] width 11 height 11
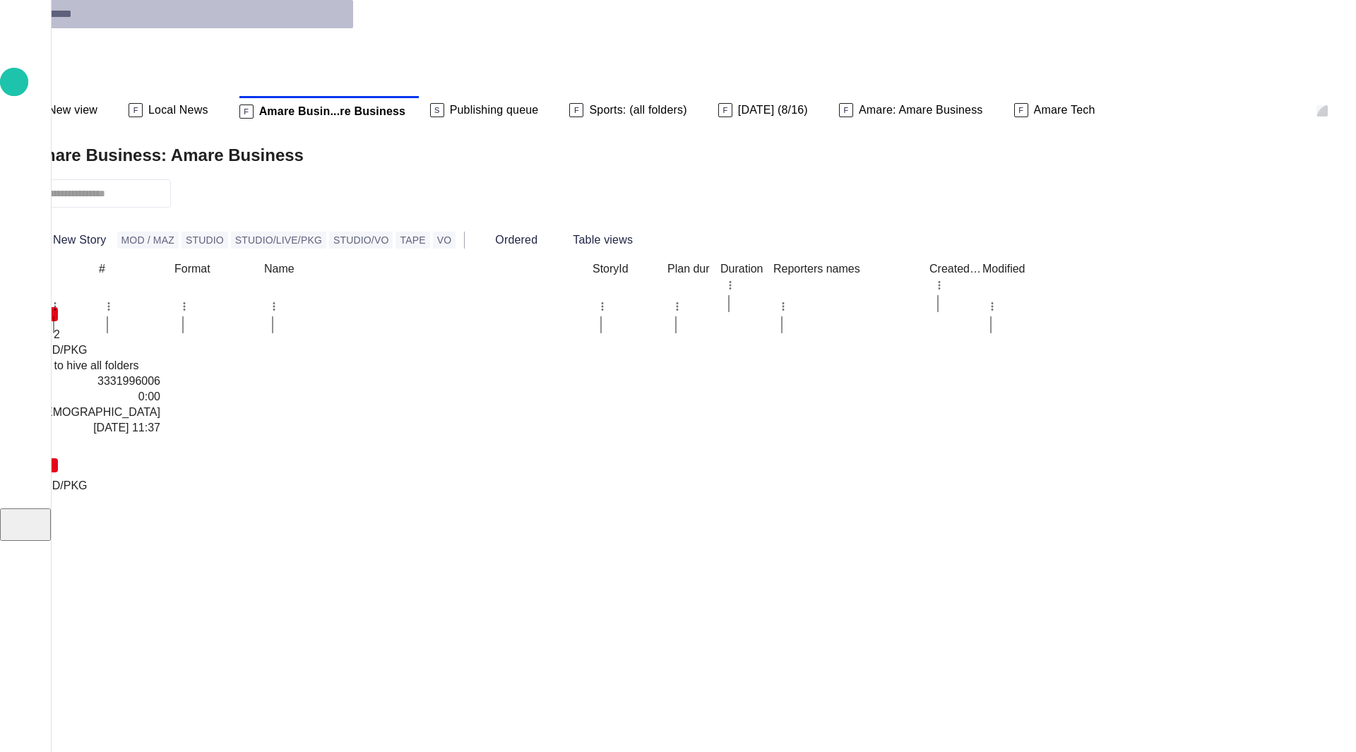
click at [1033, 111] on span "button" at bounding box center [1322, 111] width 0 height 0
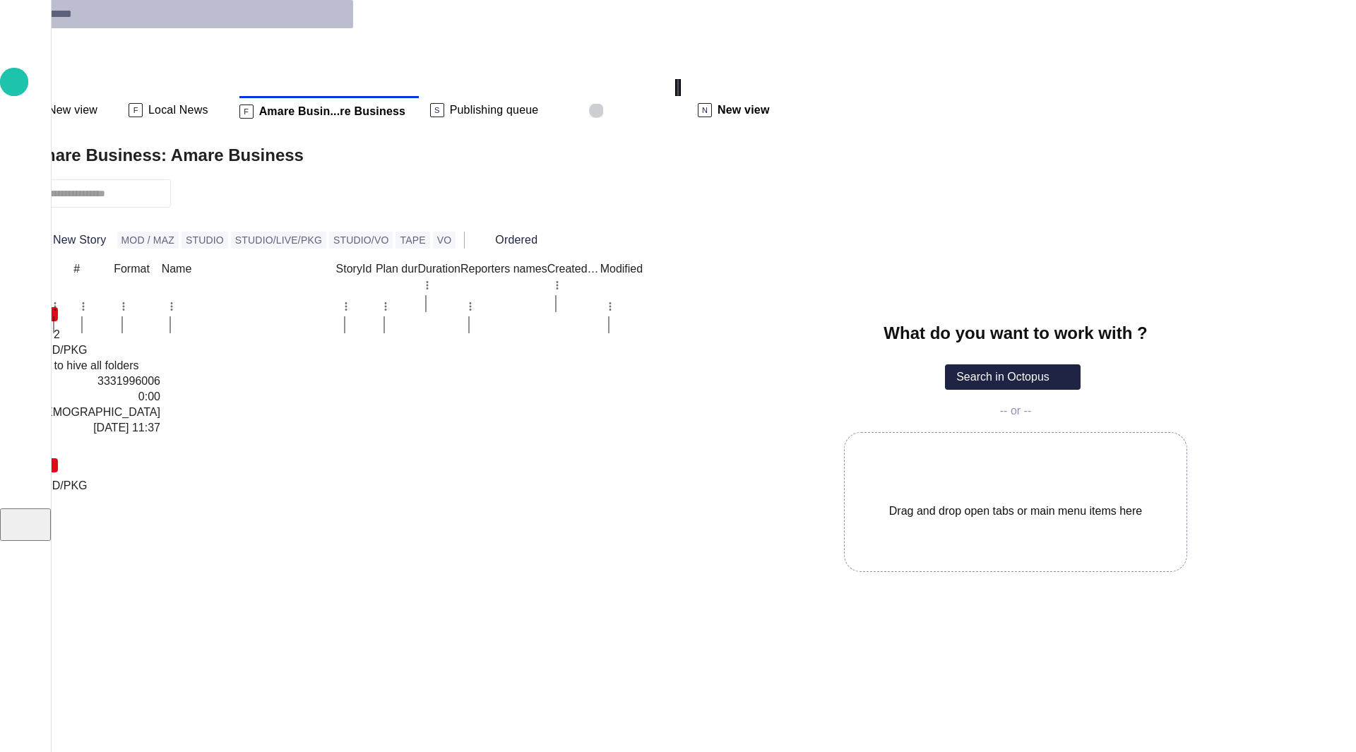
click at [603, 104] on span "button" at bounding box center [596, 111] width 14 height 14
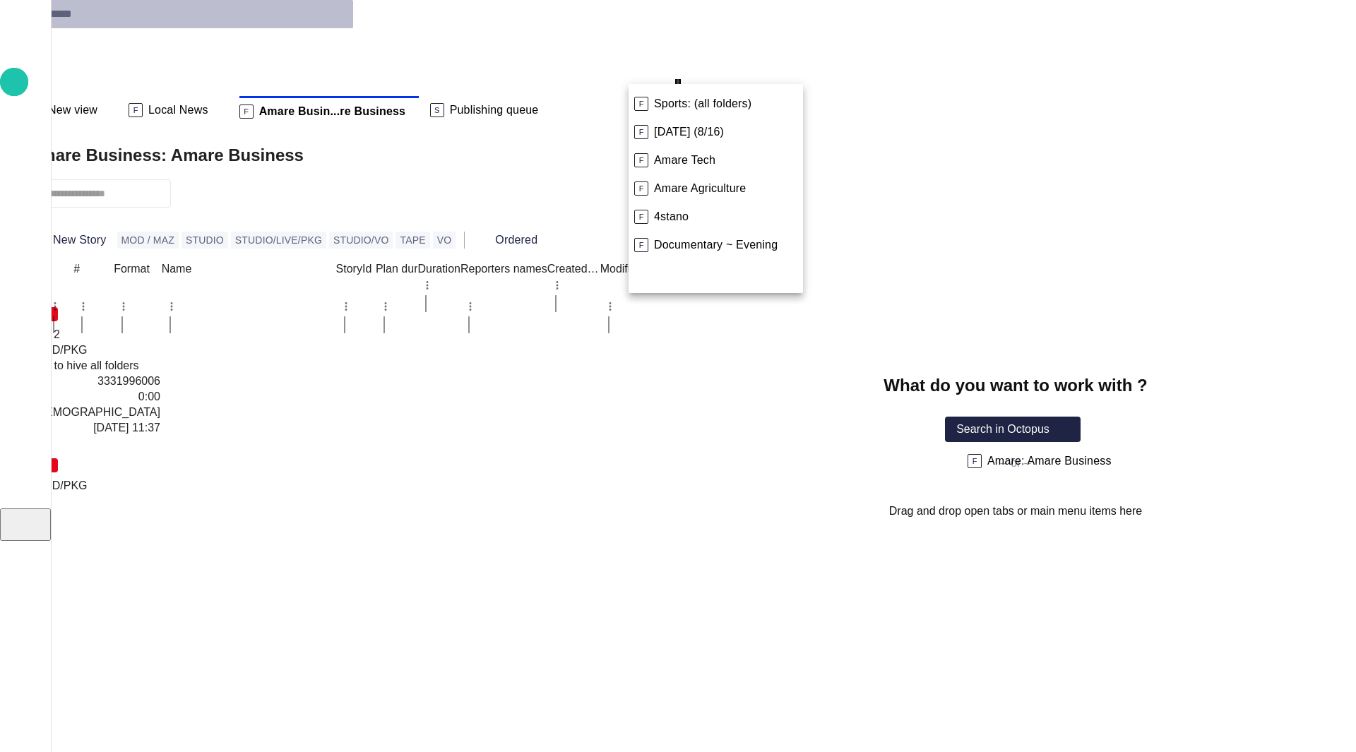
drag, startPoint x: 694, startPoint y: 162, endPoint x: 1031, endPoint y: 463, distance: 452.3
click at [1031, 463] on div "F Sports: (all folders) F Saturday (8/16) F Amare: Amare Business F Amare Tech …" at bounding box center [678, 376] width 1356 height 752
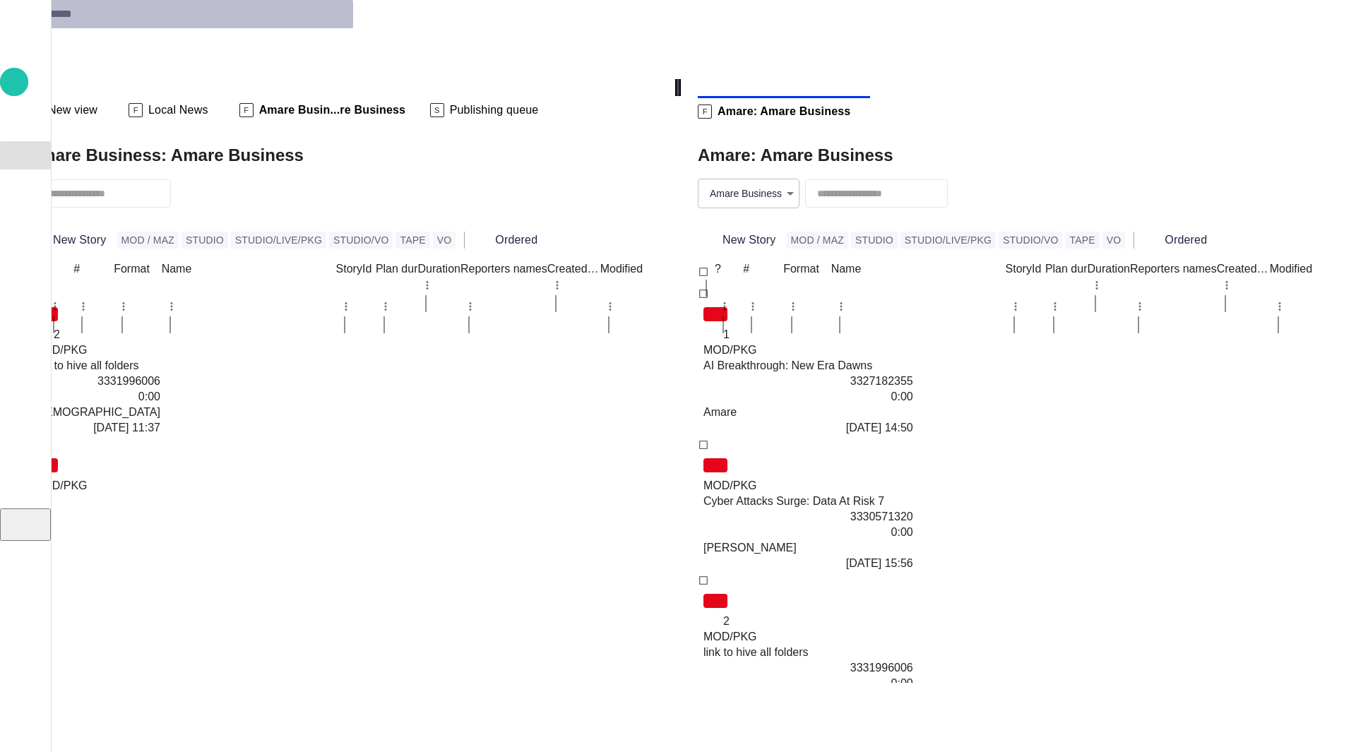
click at [29, 161] on p "Story folders" at bounding box center [31, 154] width 17 height 14
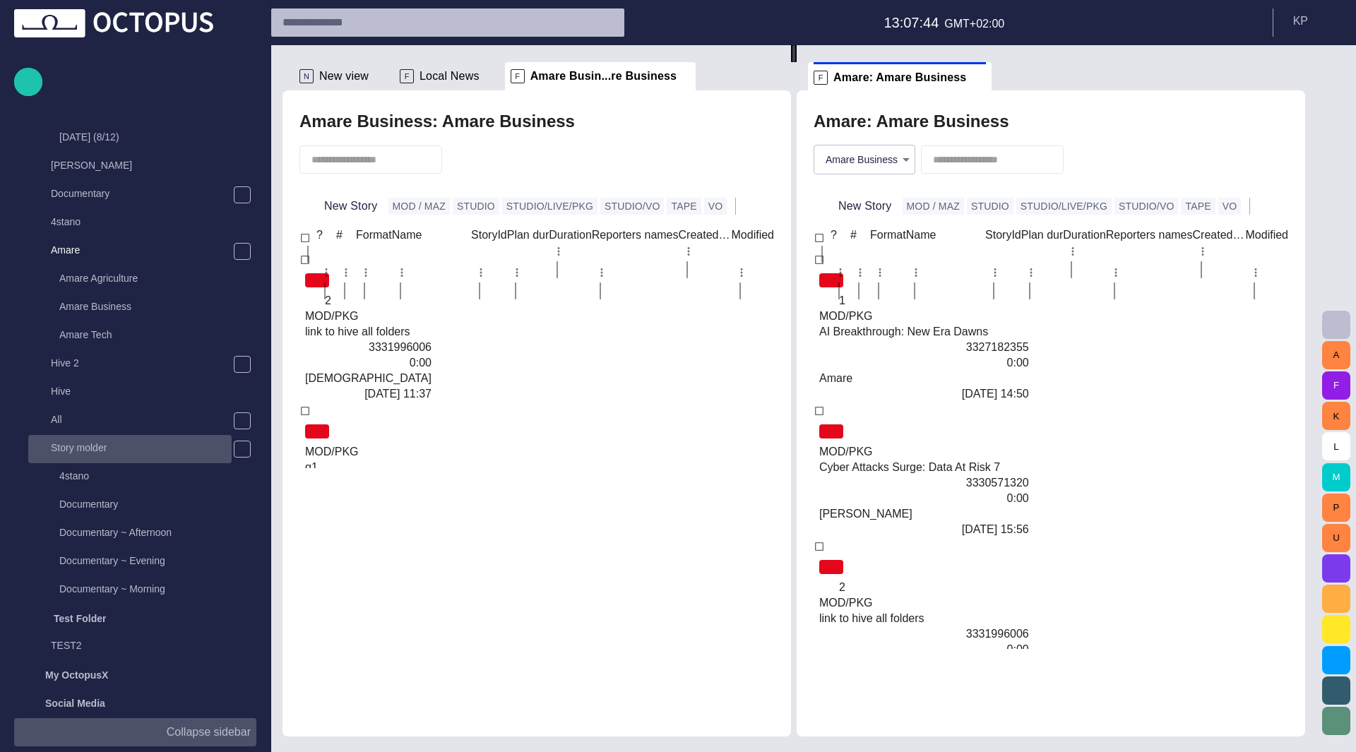
scroll to position [226, 0]
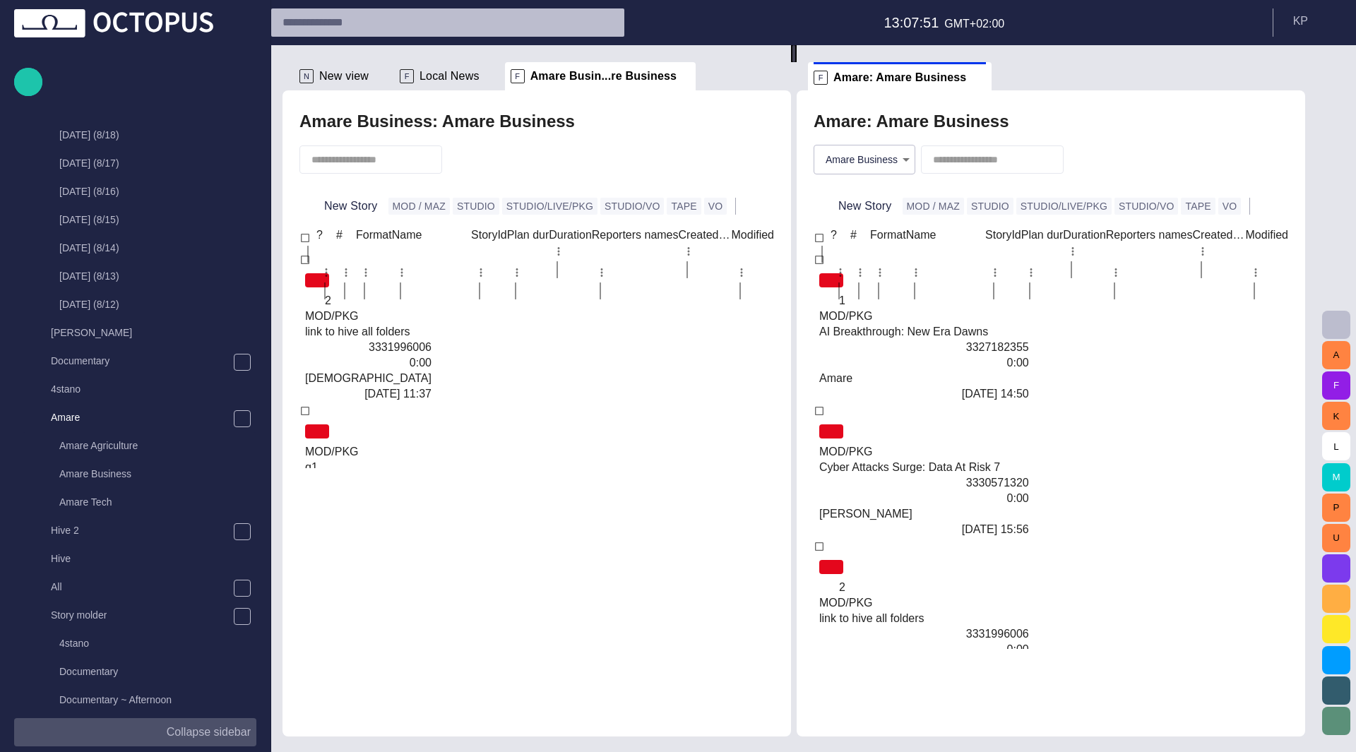
click at [591, 147] on div at bounding box center [537, 160] width 475 height 48
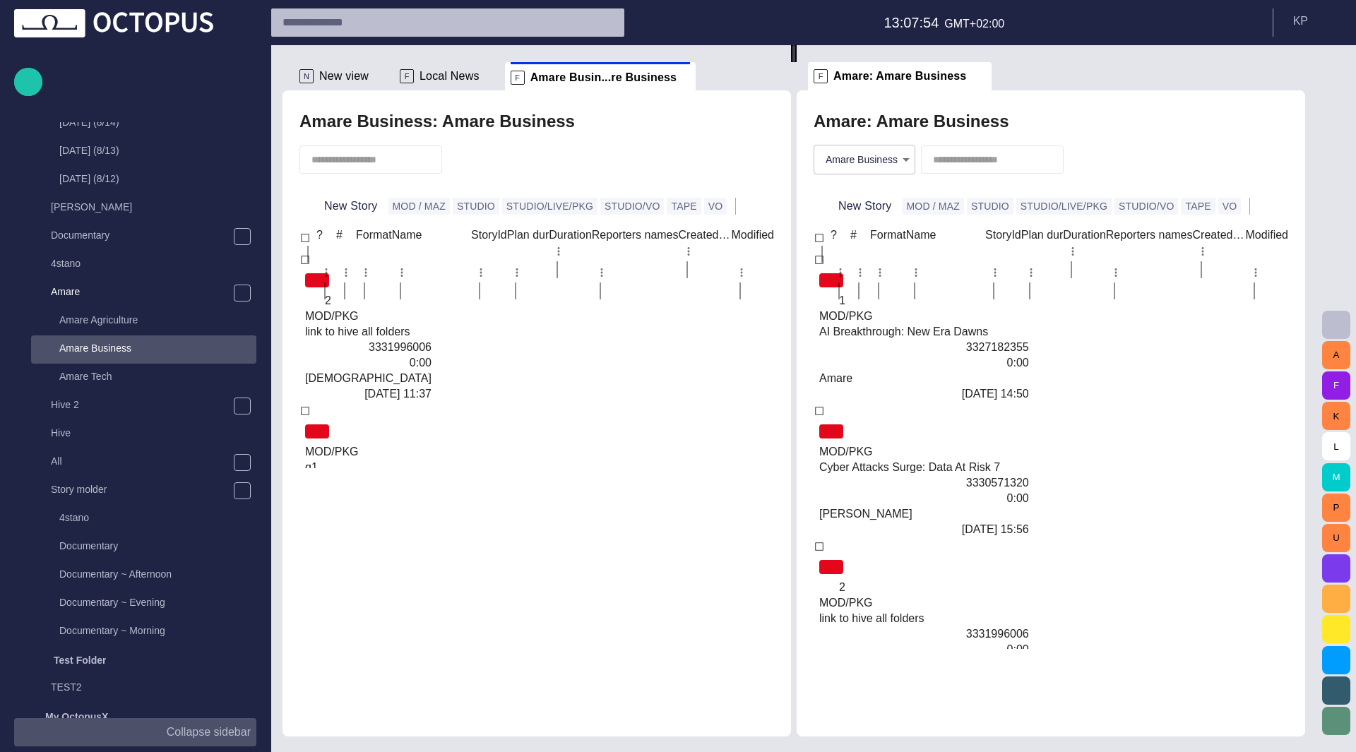
scroll to position [353, 0]
click at [1033, 136] on div "**********" at bounding box center [1051, 160] width 475 height 48
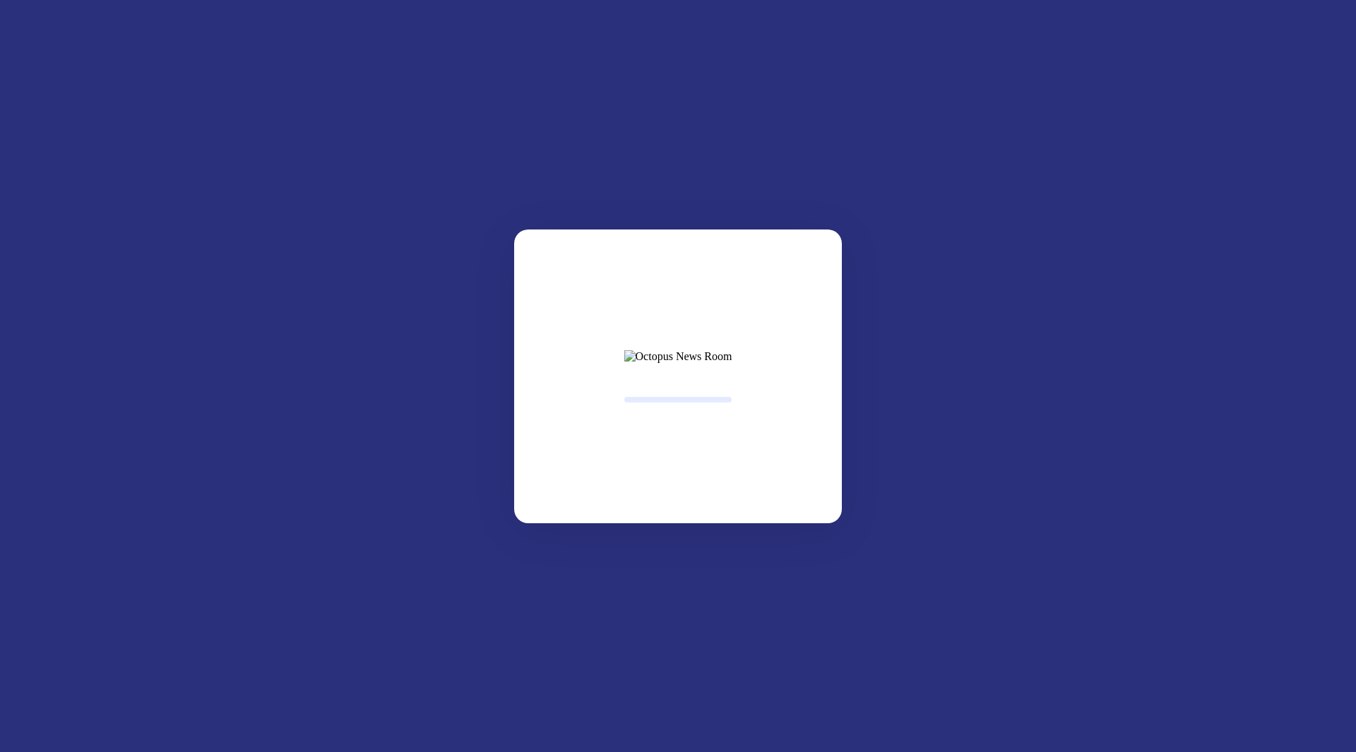
click at [398, 6] on html at bounding box center [678, 3] width 1356 height 6
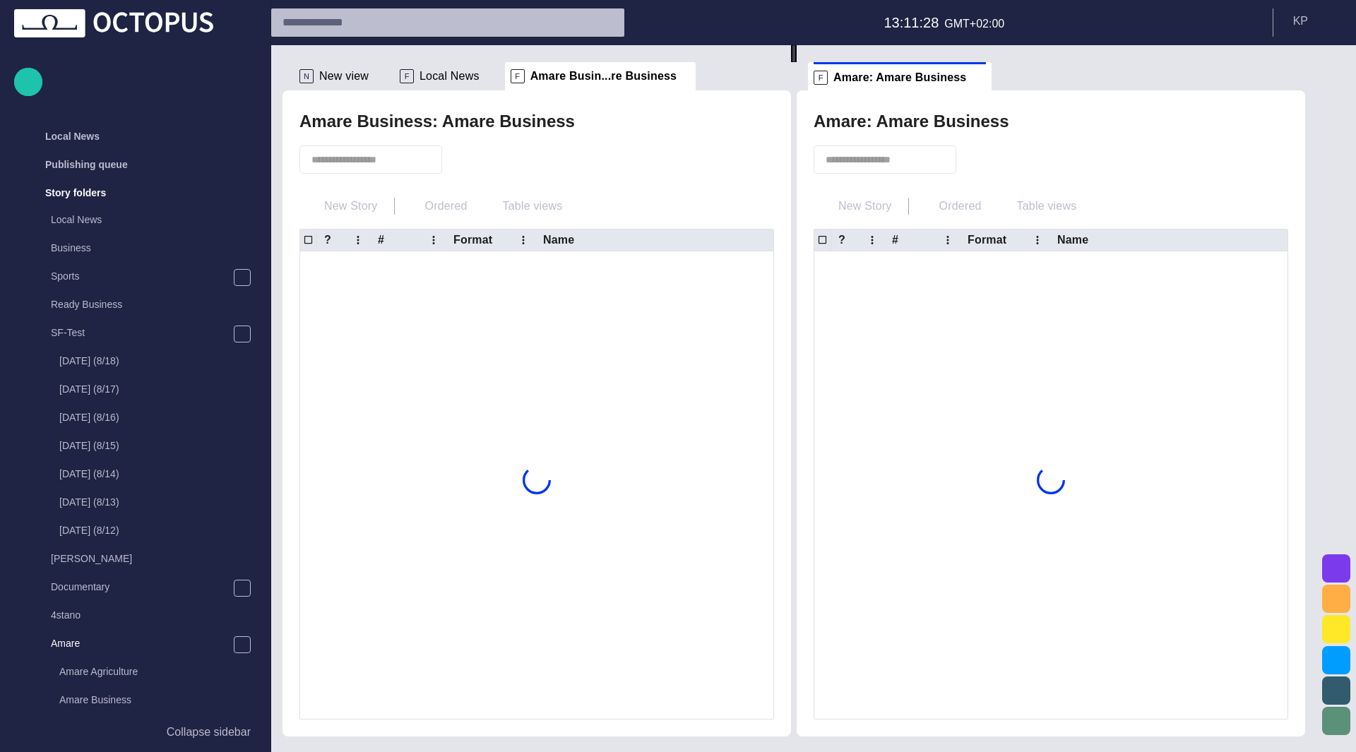
scroll to position [57, 0]
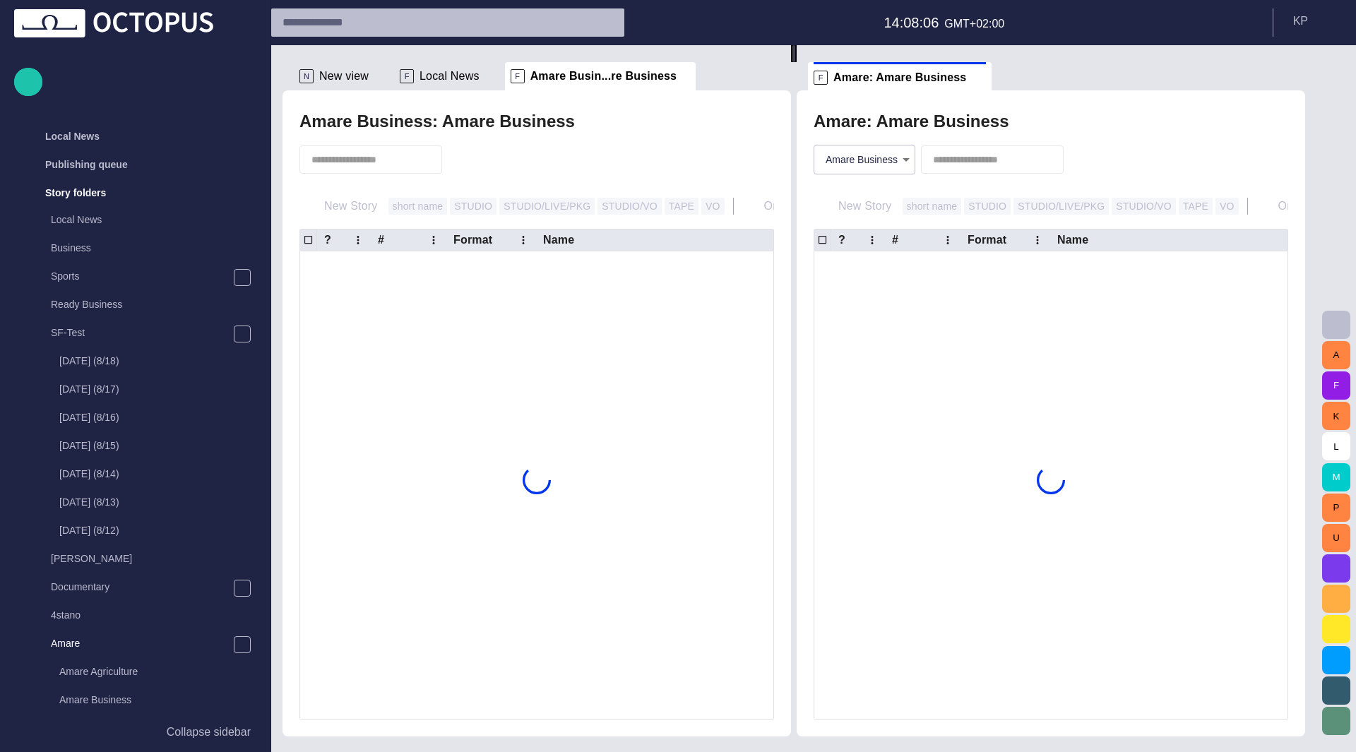
scroll to position [57, 0]
